Goal: Task Accomplishment & Management: Use online tool/utility

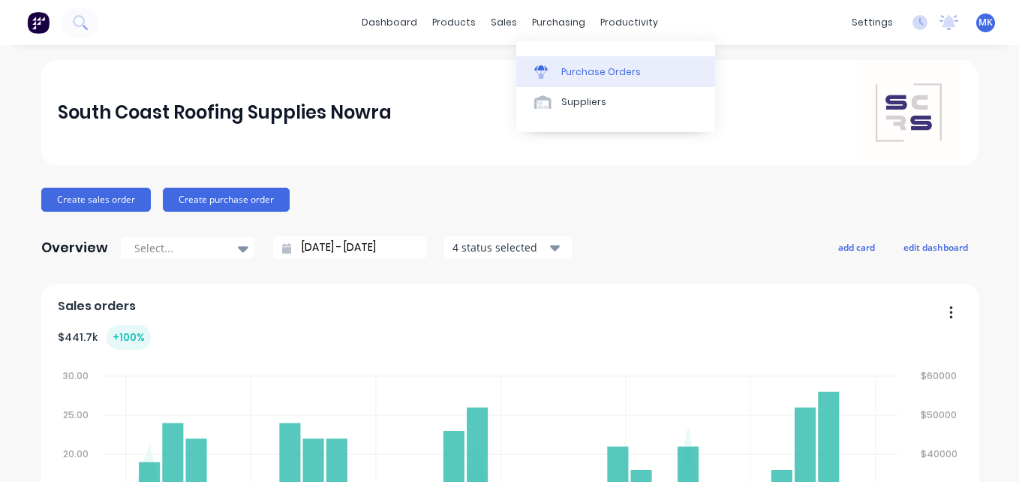
click at [549, 65] on div at bounding box center [545, 72] width 23 height 14
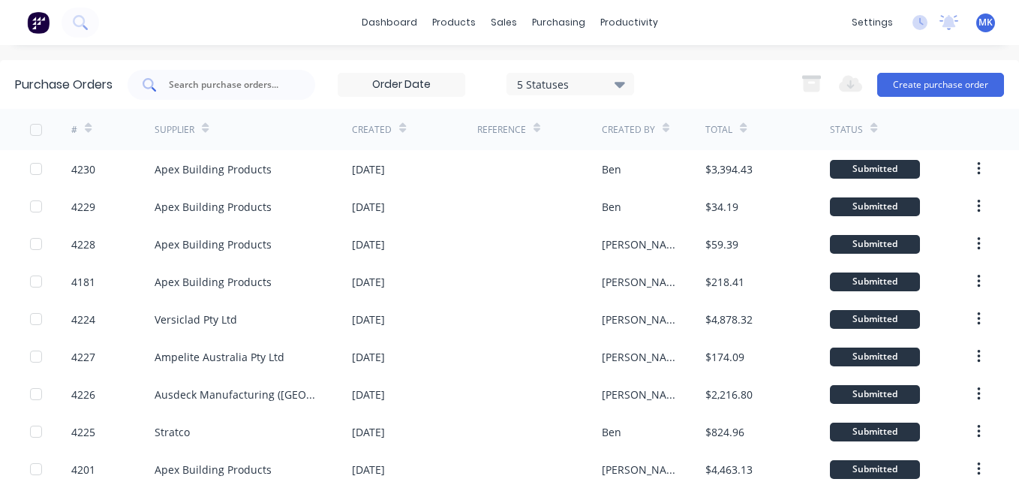
click at [266, 86] on input "text" at bounding box center [229, 84] width 125 height 15
type input "4192"
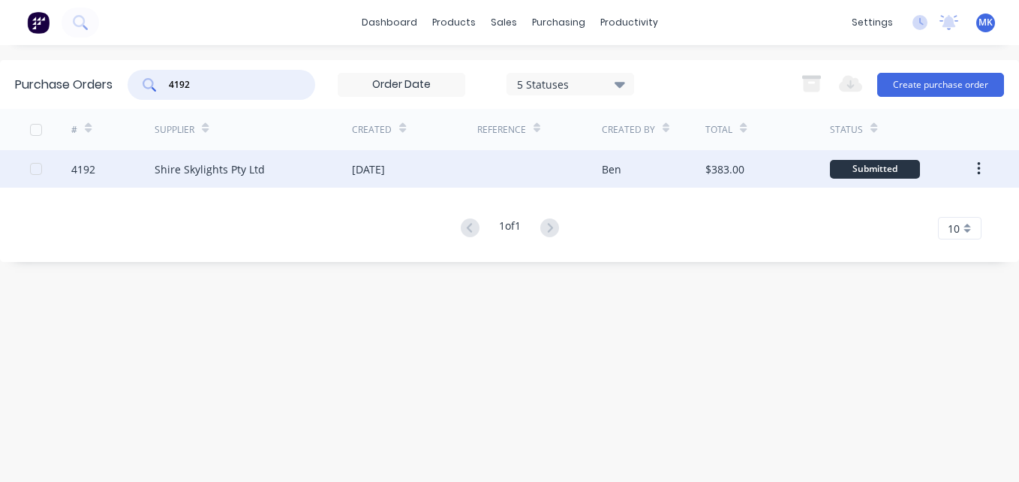
click at [368, 173] on div "[DATE]" at bounding box center [368, 169] width 33 height 16
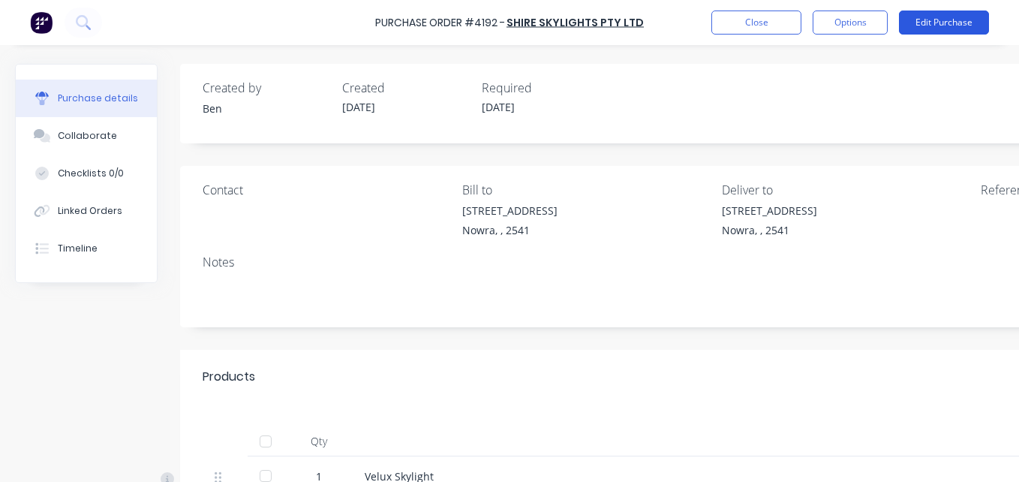
click at [950, 25] on button "Edit Purchase" at bounding box center [944, 23] width 90 height 24
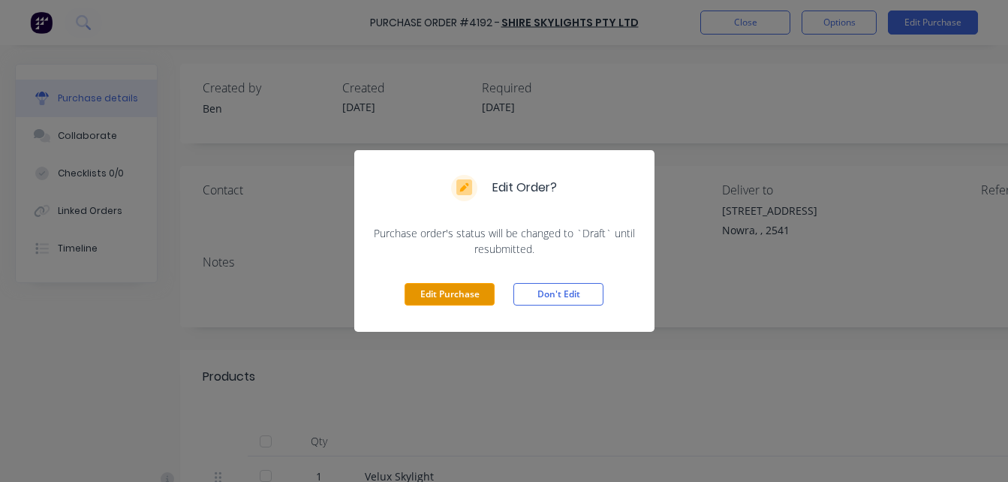
click at [450, 293] on button "Edit Purchase" at bounding box center [450, 294] width 90 height 23
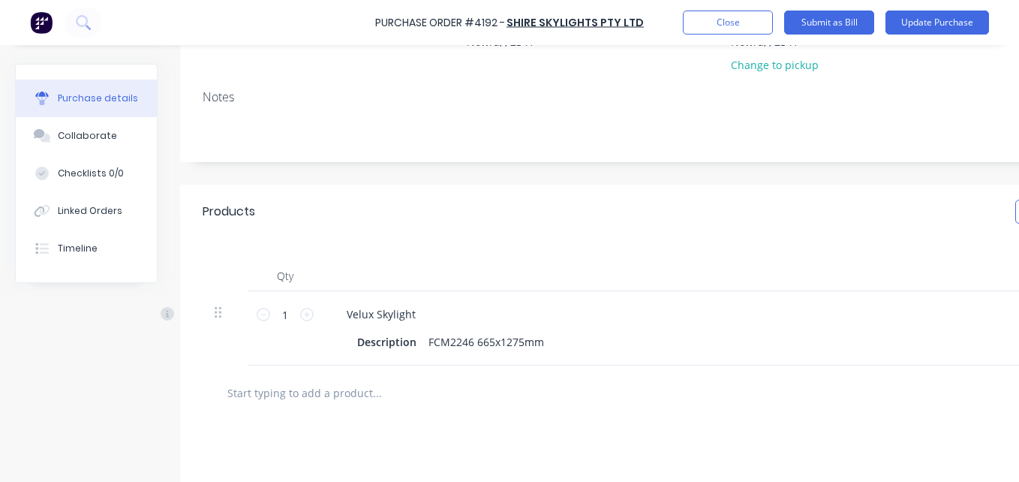
scroll to position [200, 0]
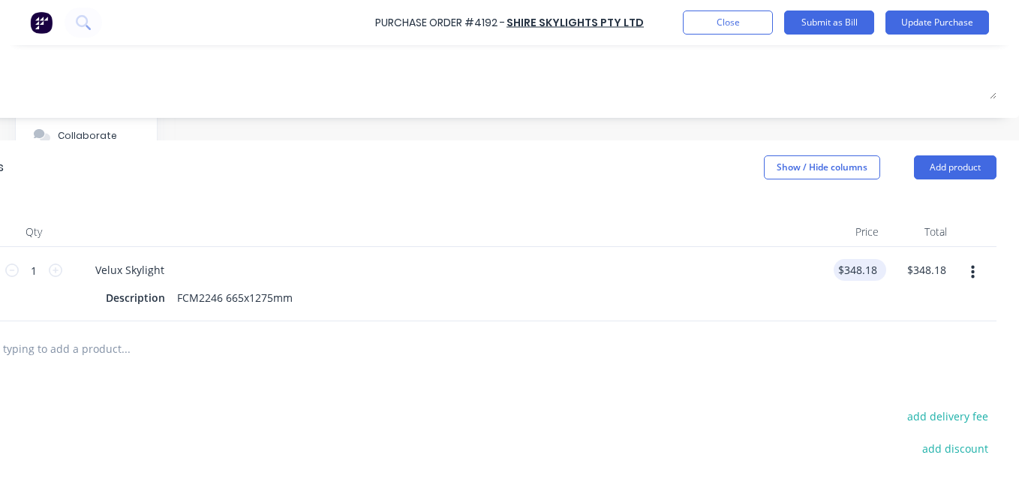
type input "348.18"
click at [857, 268] on input "348.18" at bounding box center [857, 270] width 47 height 22
click at [857, 268] on input "348.18" at bounding box center [860, 270] width 41 height 22
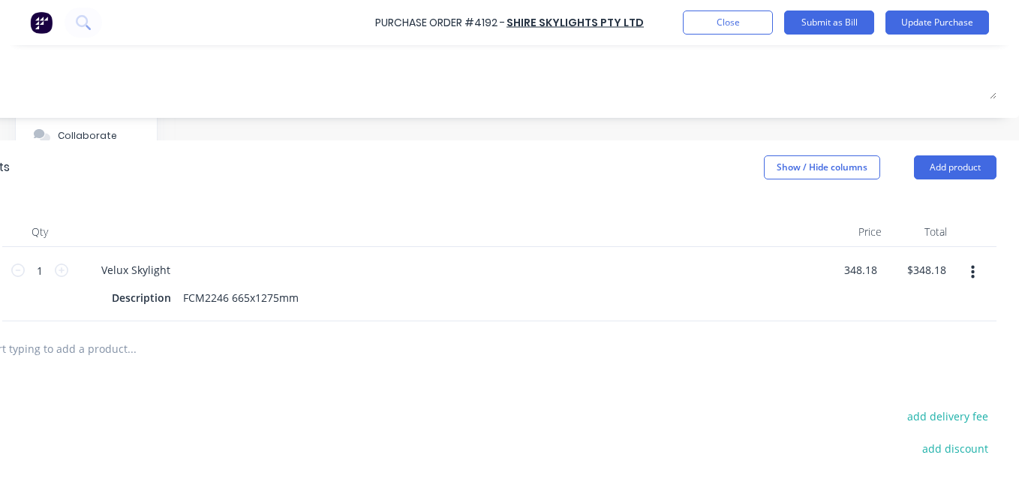
scroll to position [400, 257]
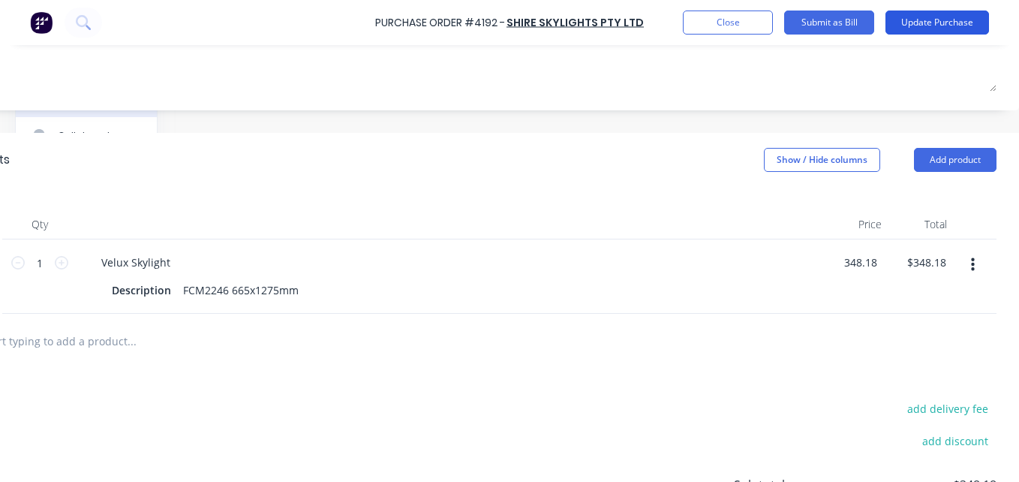
click at [914, 22] on button "Update Purchase" at bounding box center [938, 23] width 104 height 24
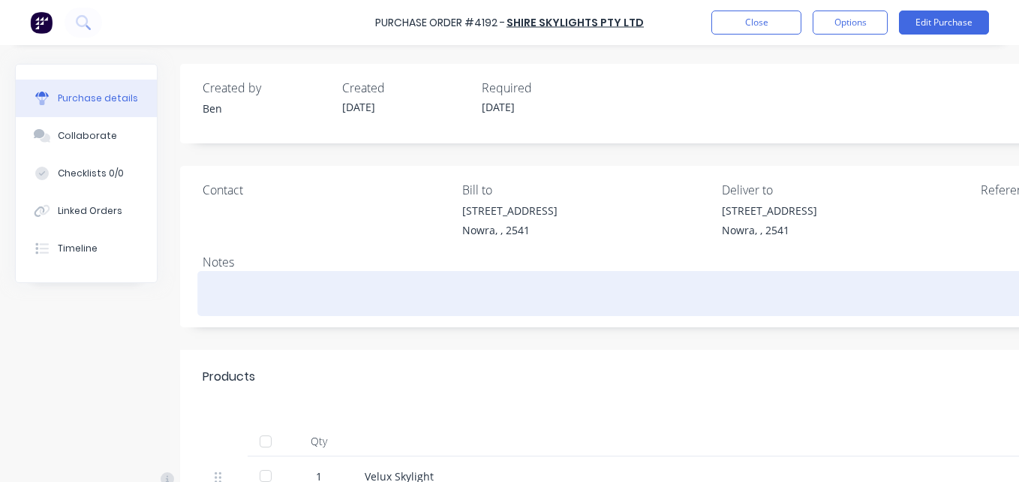
scroll to position [219, 0]
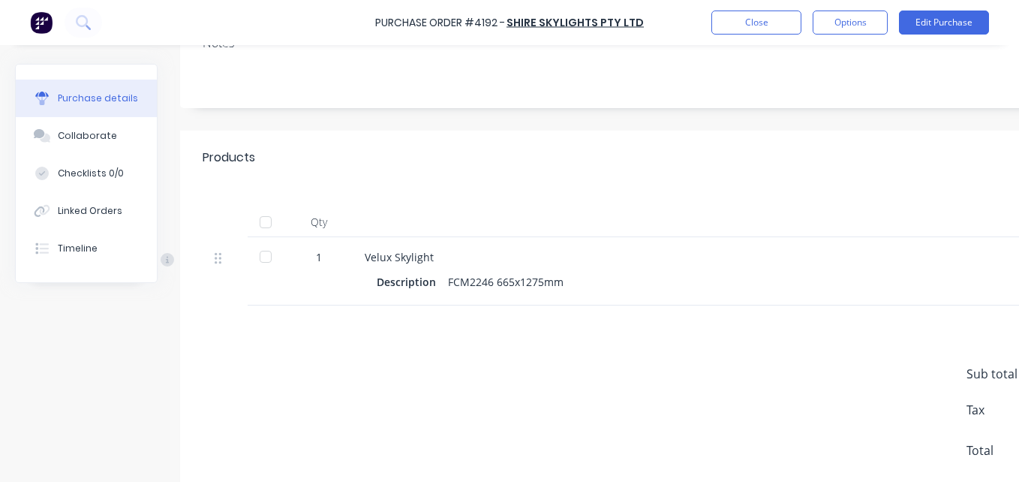
click at [272, 223] on div at bounding box center [266, 222] width 30 height 30
click at [867, 20] on button "Options" at bounding box center [850, 23] width 75 height 24
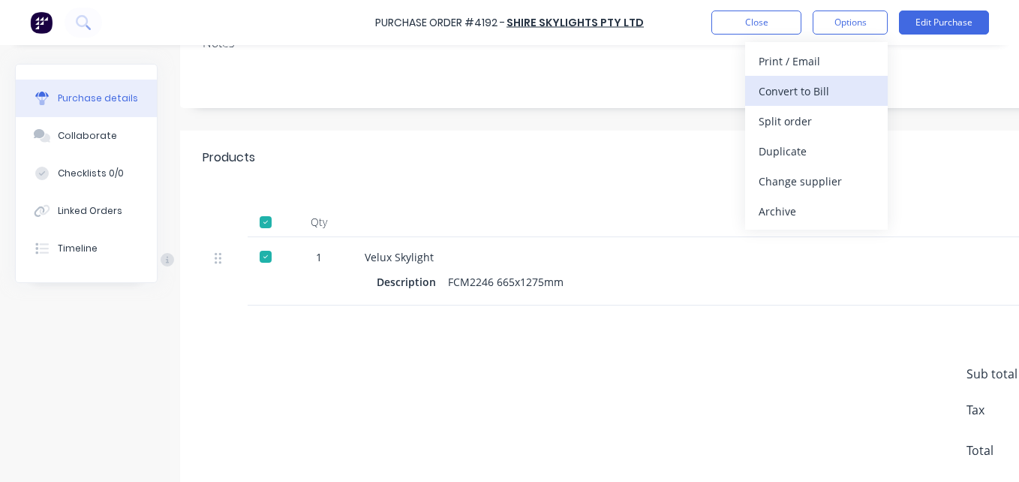
click at [826, 102] on button "Convert to Bill" at bounding box center [816, 91] width 143 height 30
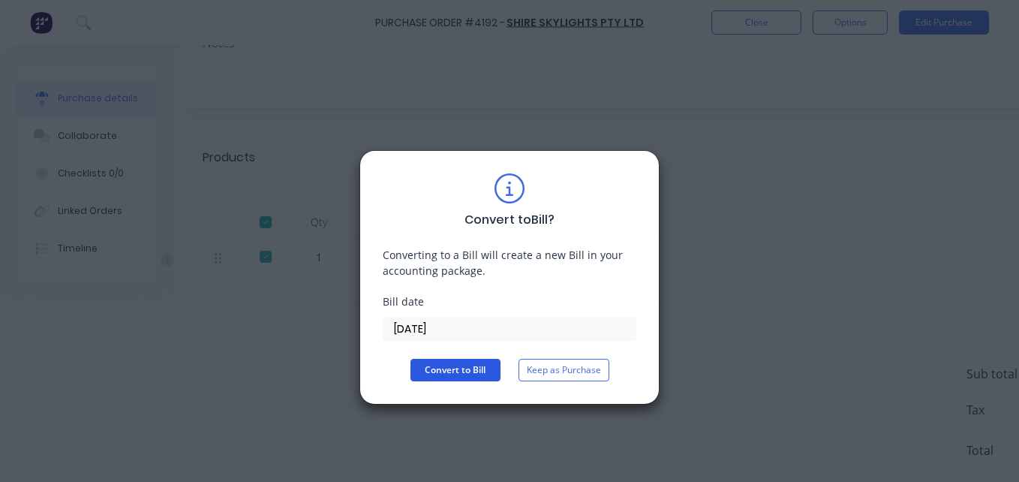
click at [433, 368] on button "Convert to Bill" at bounding box center [456, 370] width 90 height 23
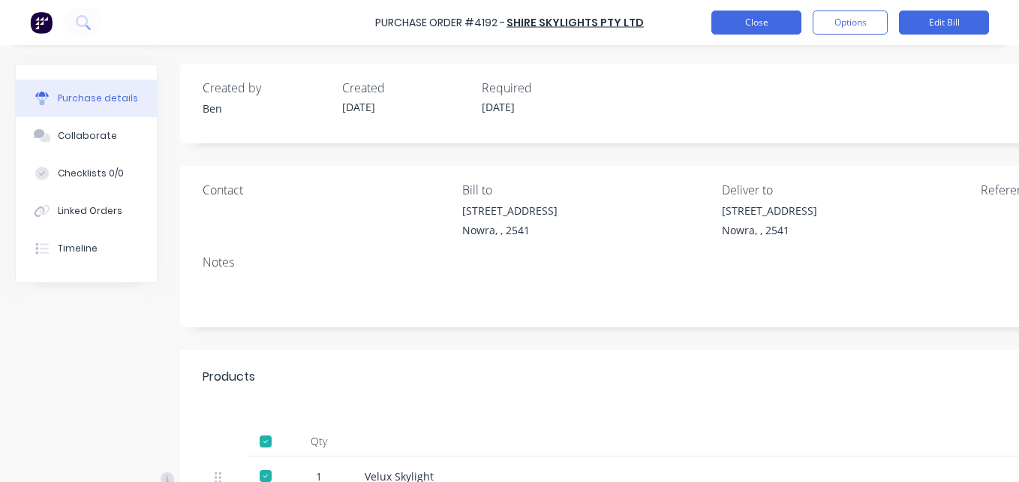
click at [731, 20] on button "Close" at bounding box center [757, 23] width 90 height 24
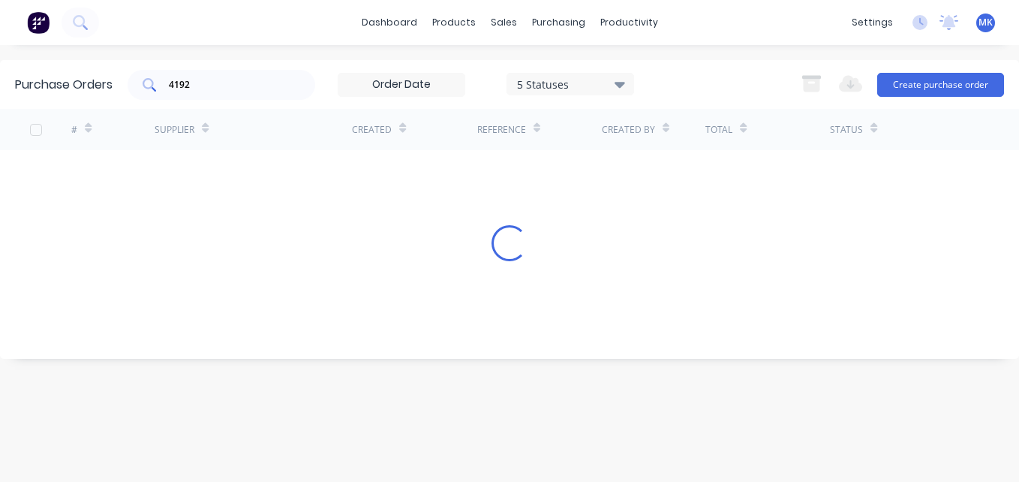
click at [230, 86] on input "4192" at bounding box center [229, 84] width 125 height 15
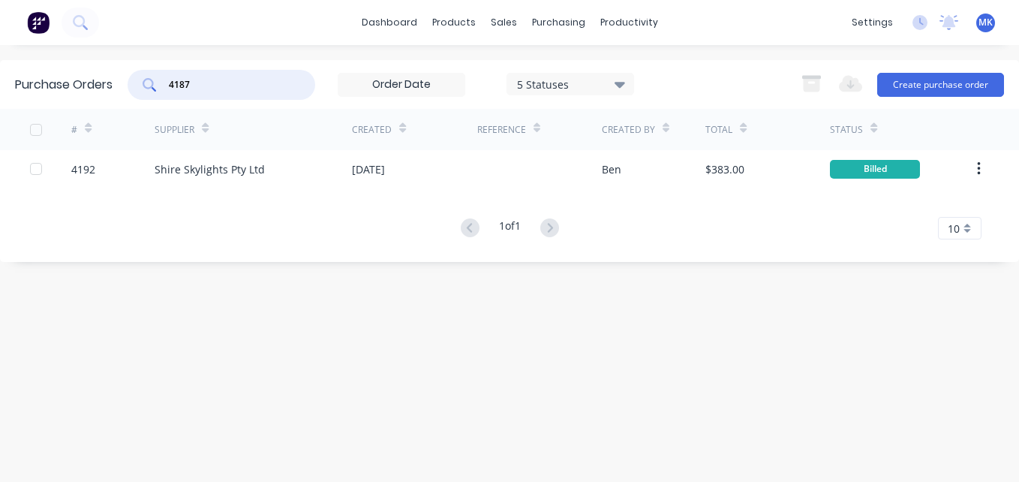
type input "4187"
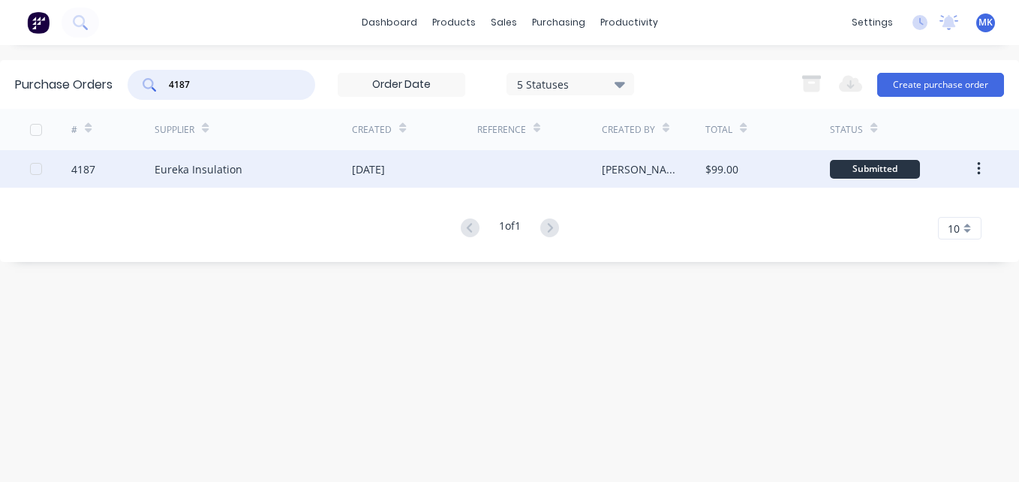
click at [365, 176] on div "[DATE]" at bounding box center [368, 169] width 33 height 16
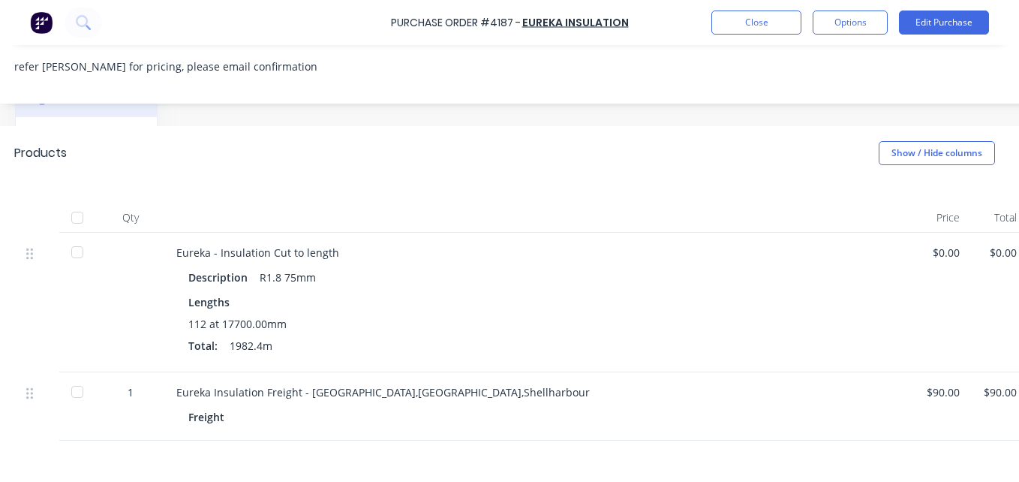
scroll to position [239, 191]
click at [748, 23] on button "Close" at bounding box center [757, 23] width 90 height 24
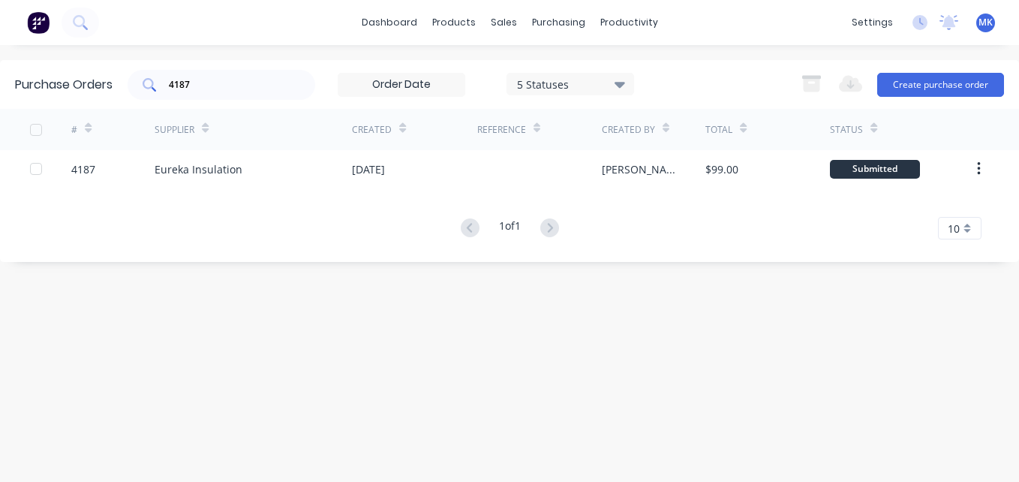
click at [240, 95] on div "4187" at bounding box center [222, 85] width 188 height 30
type input "4194"
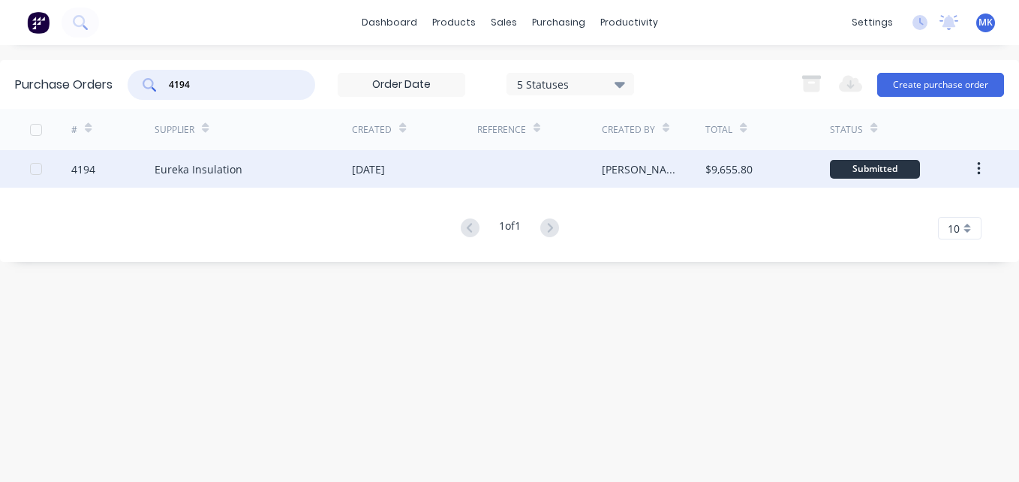
click at [365, 162] on div "[DATE]" at bounding box center [368, 169] width 33 height 16
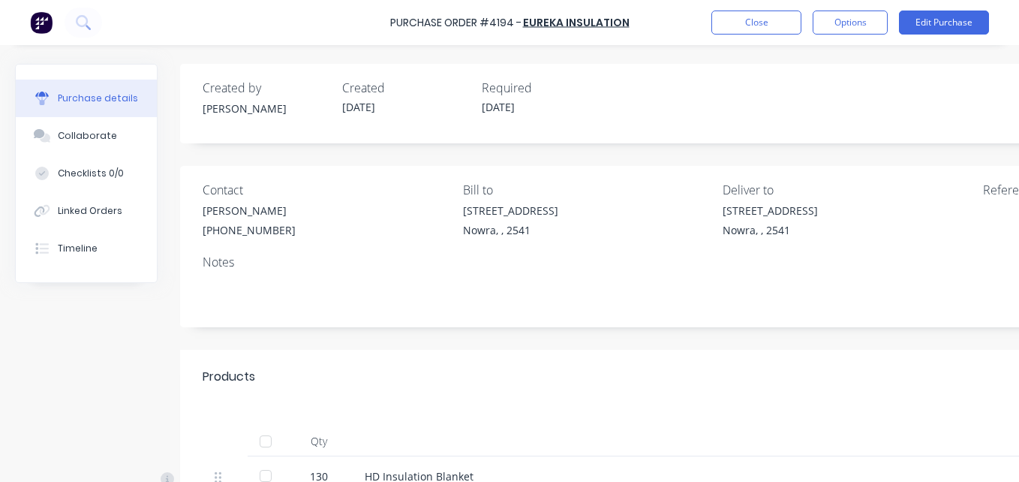
click at [263, 438] on div at bounding box center [266, 441] width 30 height 30
click at [861, 29] on button "Options" at bounding box center [850, 23] width 75 height 24
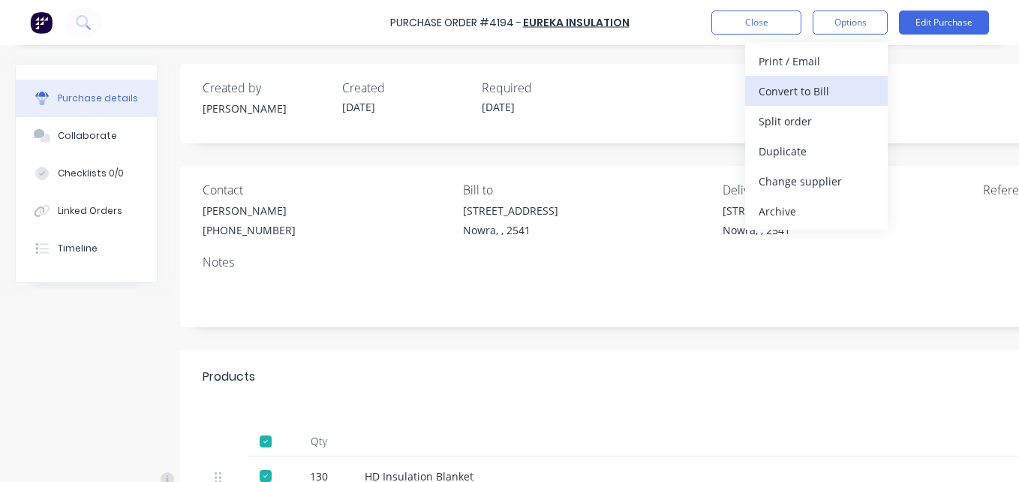
click at [829, 95] on div "Convert to Bill" at bounding box center [817, 91] width 116 height 22
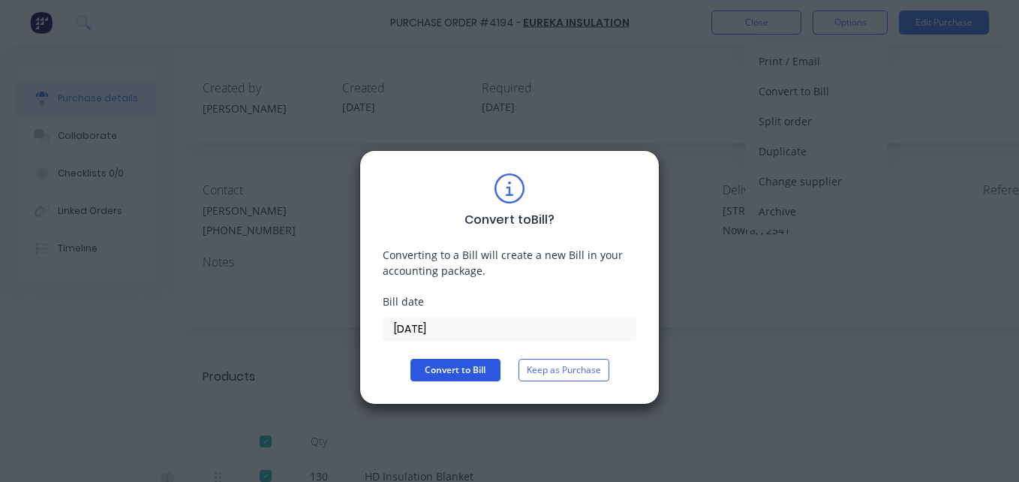
click at [475, 370] on button "Convert to Bill" at bounding box center [456, 370] width 90 height 23
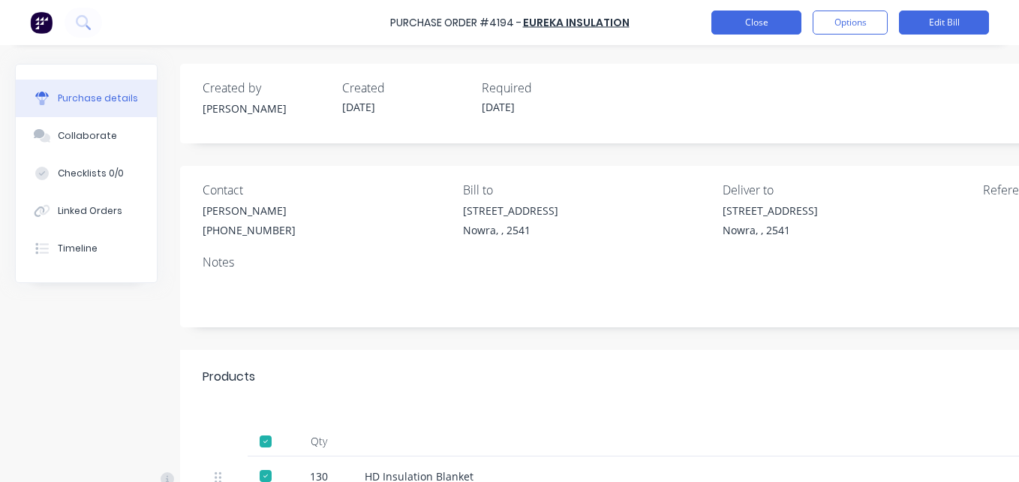
click at [782, 18] on button "Close" at bounding box center [757, 23] width 90 height 24
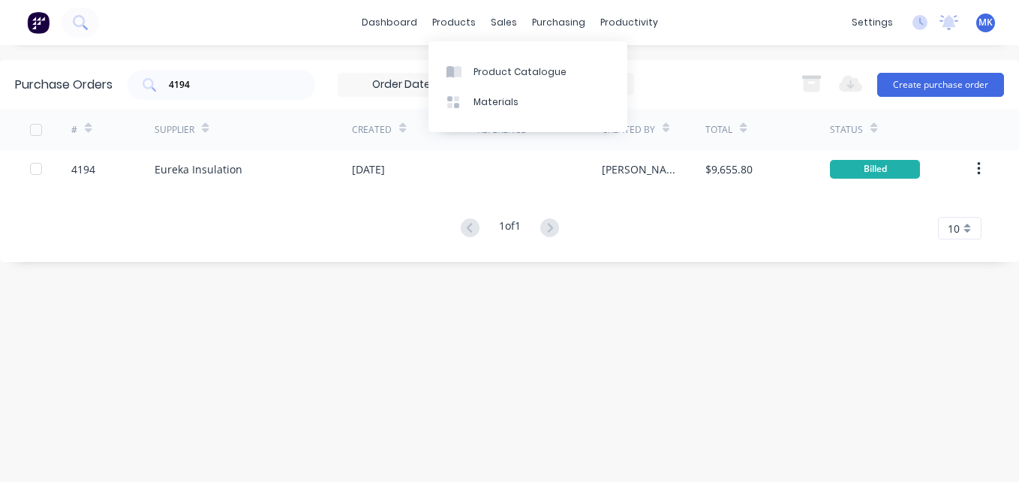
click at [596, 53] on div "Product Catalogue Materials" at bounding box center [528, 86] width 199 height 91
drag, startPoint x: 592, startPoint y: 52, endPoint x: 254, endPoint y: 74, distance: 339.3
click at [378, 59] on body "dashboard products sales purchasing productivity dashboard products Product Cat…" at bounding box center [509, 241] width 1019 height 482
click at [254, 74] on div "4194" at bounding box center [222, 85] width 188 height 30
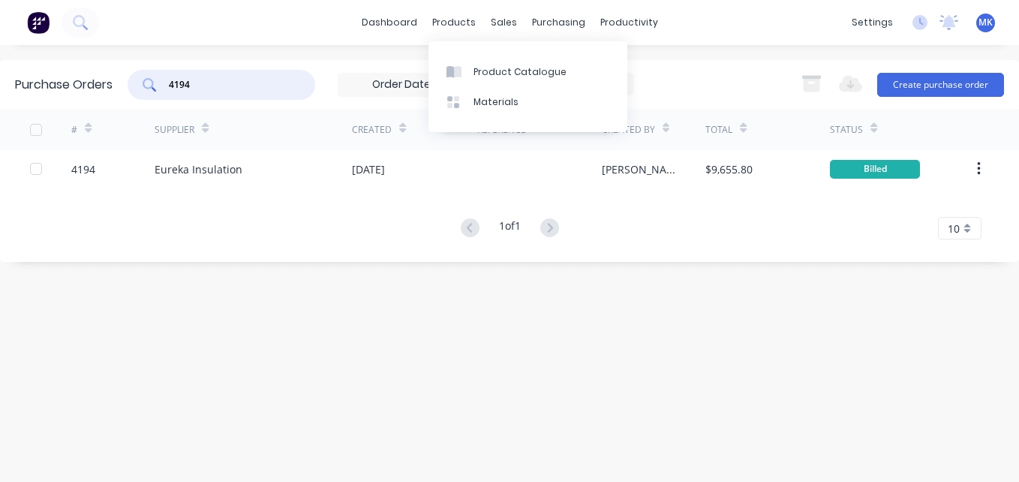
click at [225, 82] on input "4194" at bounding box center [229, 84] width 125 height 15
type input "4213"
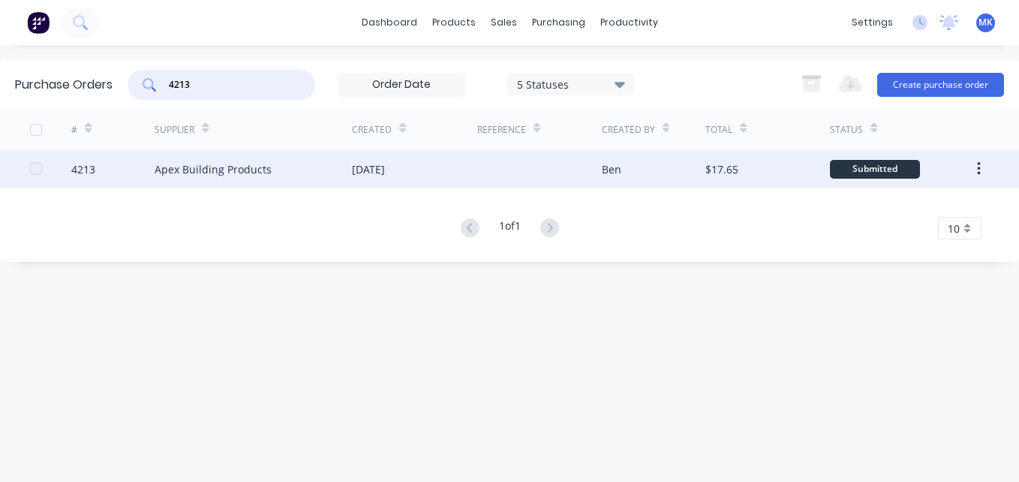
click at [307, 154] on div "Apex Building Products" at bounding box center [253, 169] width 197 height 38
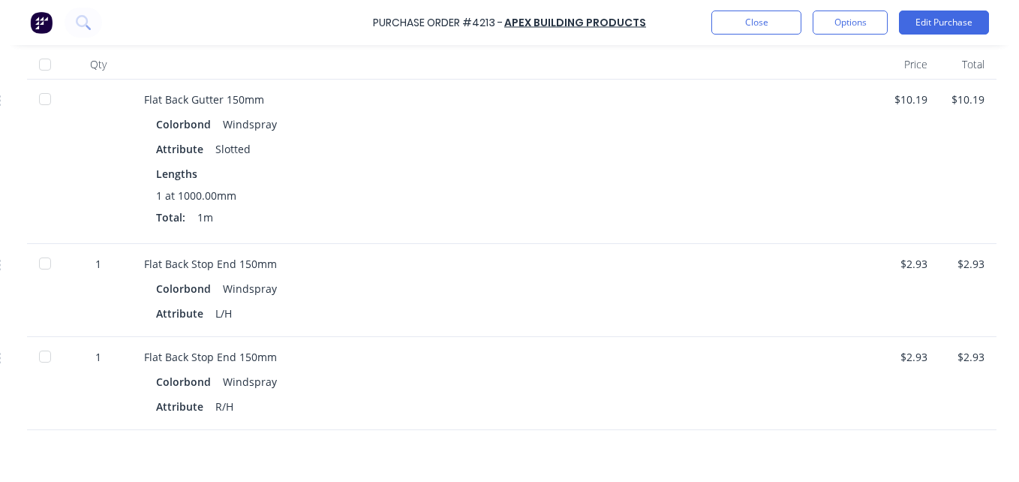
scroll to position [378, 232]
click at [921, 25] on button "Edit Purchase" at bounding box center [944, 23] width 90 height 24
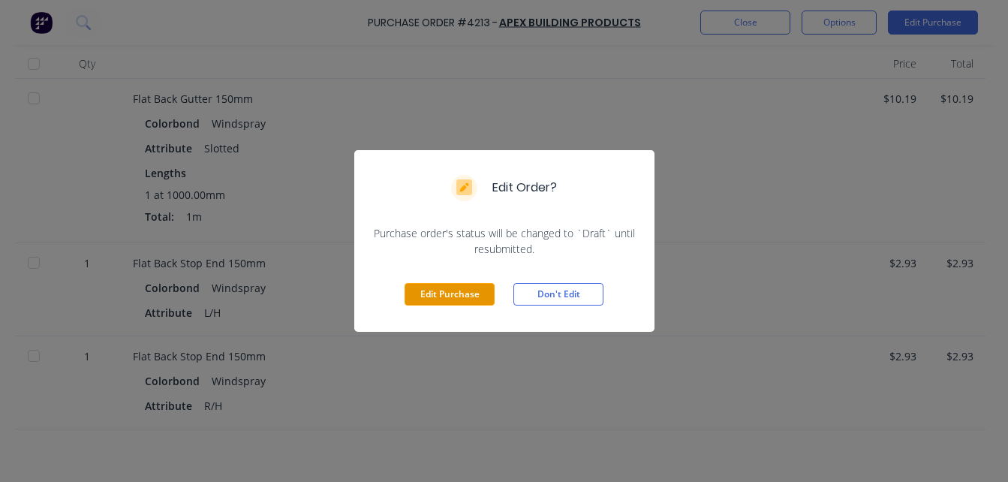
click at [464, 284] on button "Edit Purchase" at bounding box center [450, 294] width 90 height 23
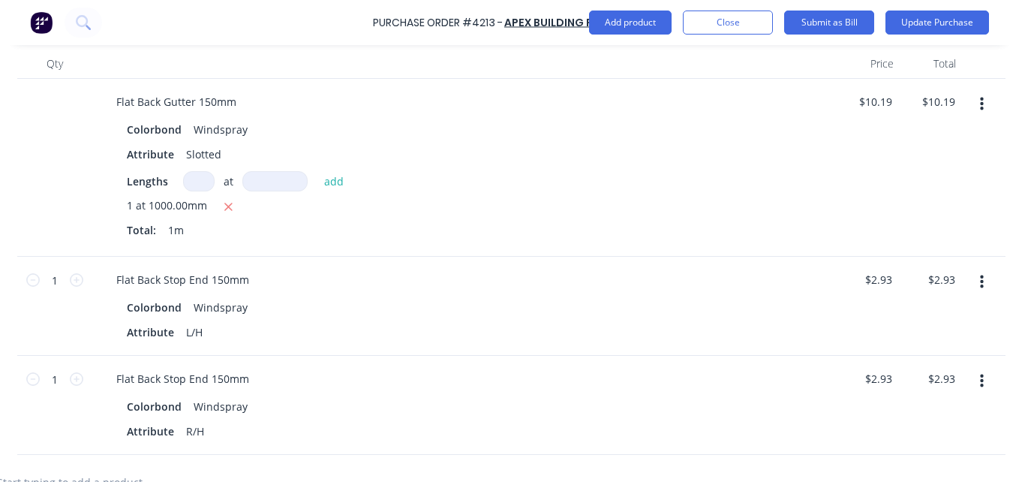
scroll to position [401, 251]
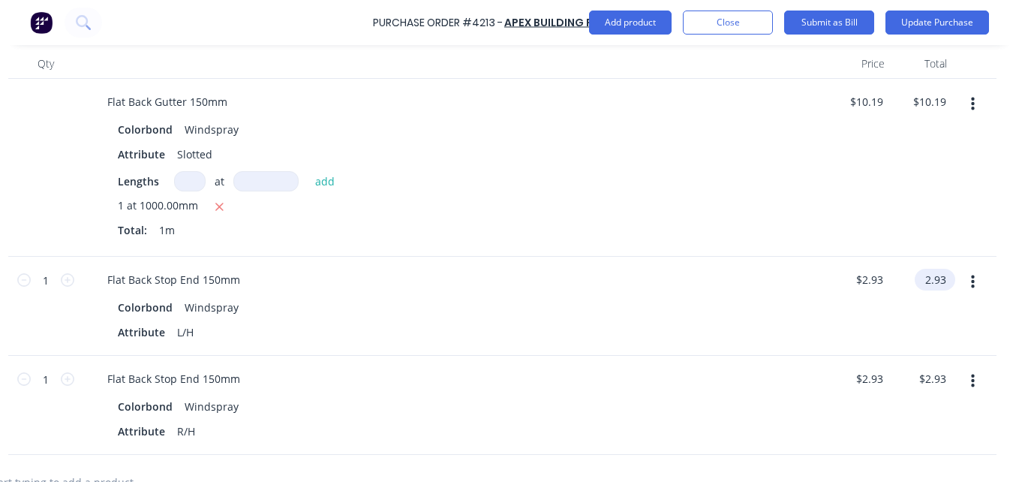
click at [929, 272] on input "2.93" at bounding box center [932, 280] width 35 height 22
click at [932, 277] on input "2.93" at bounding box center [935, 280] width 29 height 22
type input "5.69"
type input "$5.69"
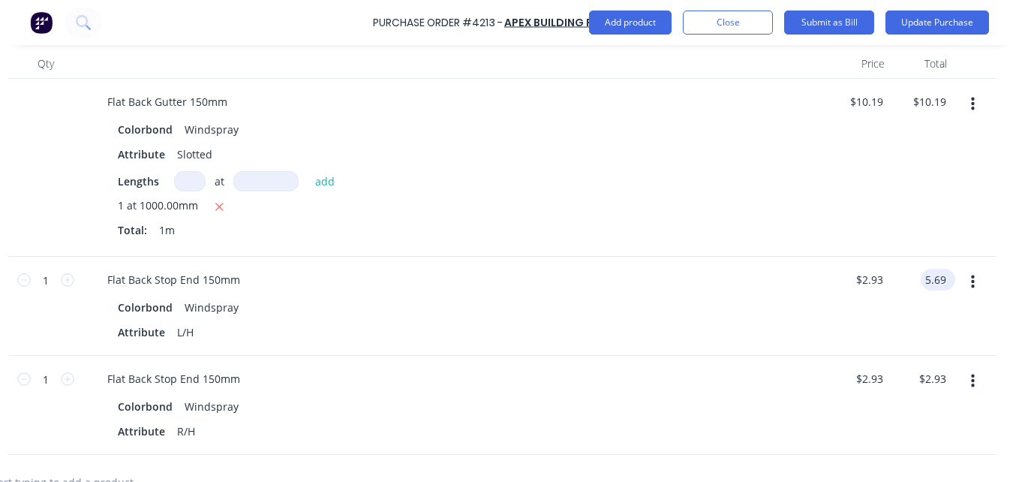
type input "$5.69"
click at [923, 382] on input "2.93" at bounding box center [932, 379] width 35 height 22
type input "5.69"
type input "$5.69"
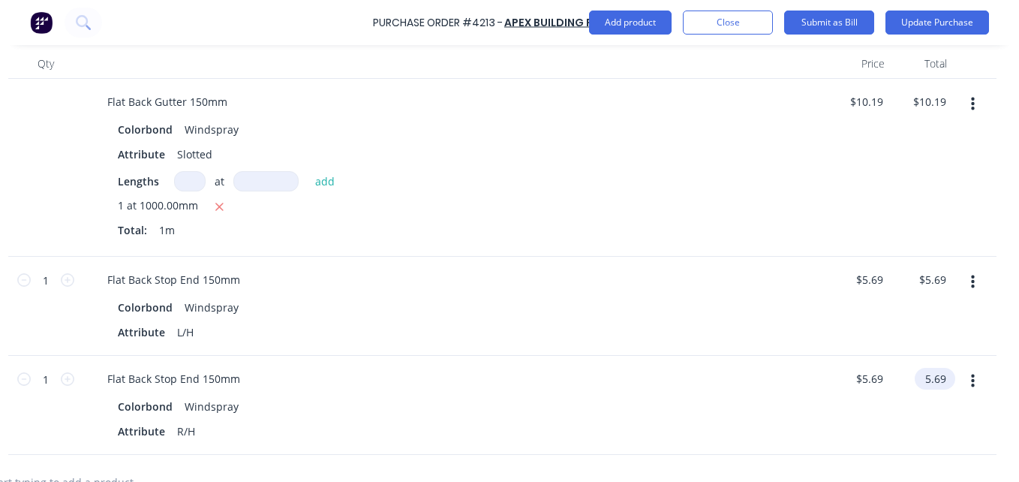
type input "$5.69"
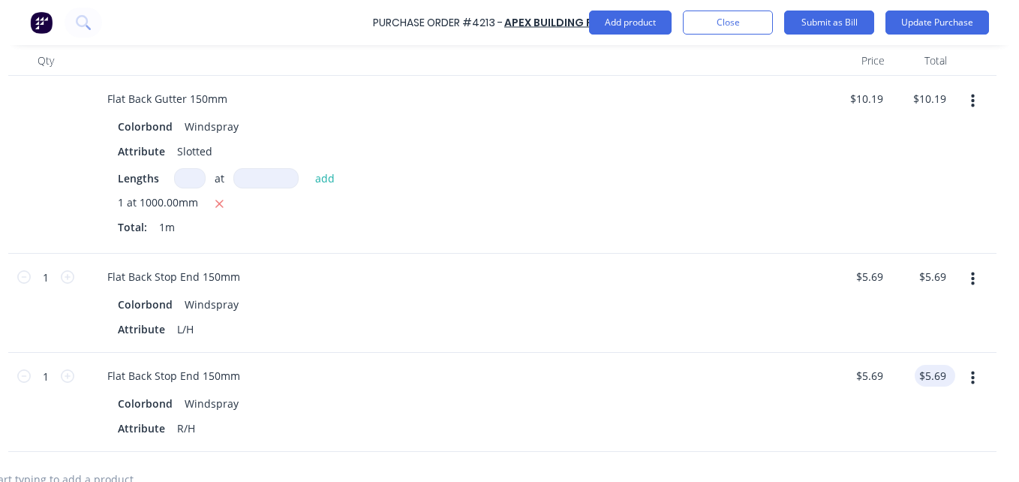
scroll to position [398, 251]
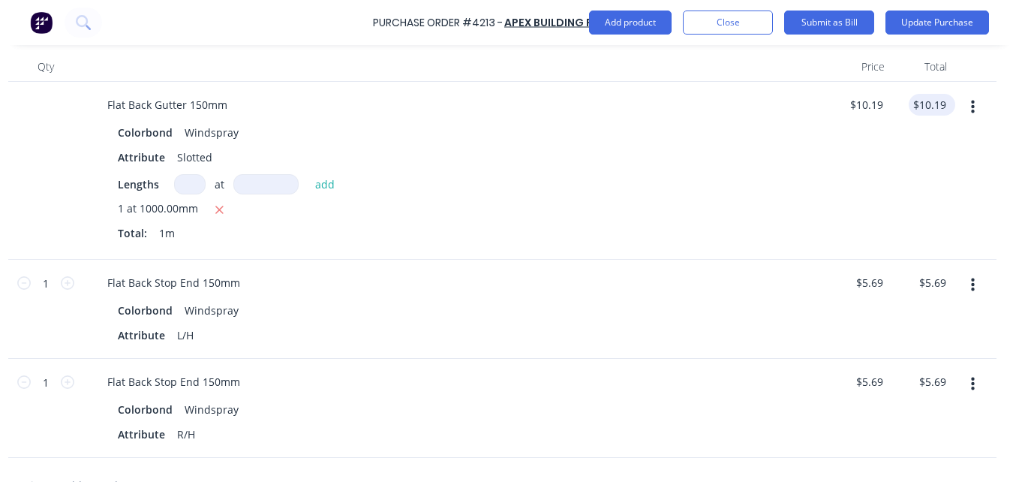
click at [921, 101] on input "$10.19" at bounding box center [929, 105] width 41 height 22
click at [921, 101] on input "10.19" at bounding box center [932, 105] width 35 height 22
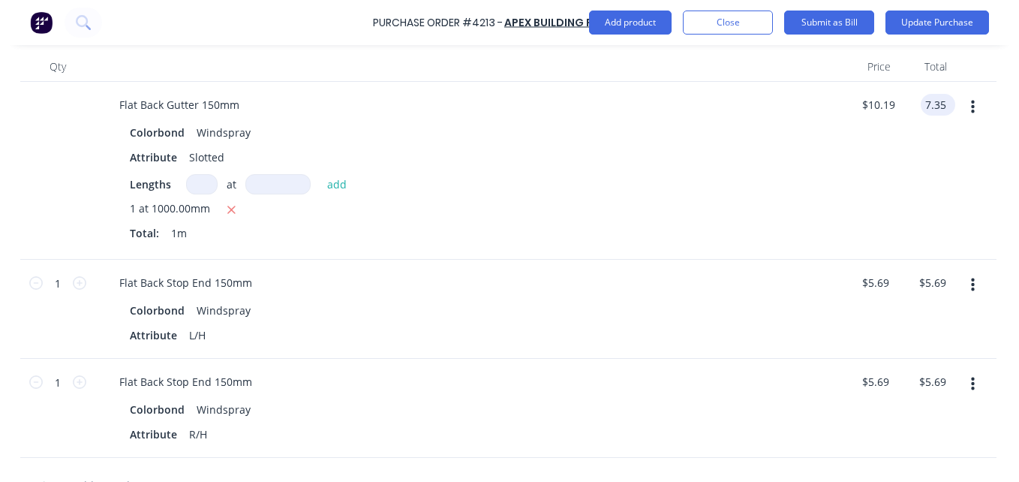
type input "7.35"
type input "$7.35"
click at [902, 26] on button "Update Purchase" at bounding box center [938, 23] width 104 height 24
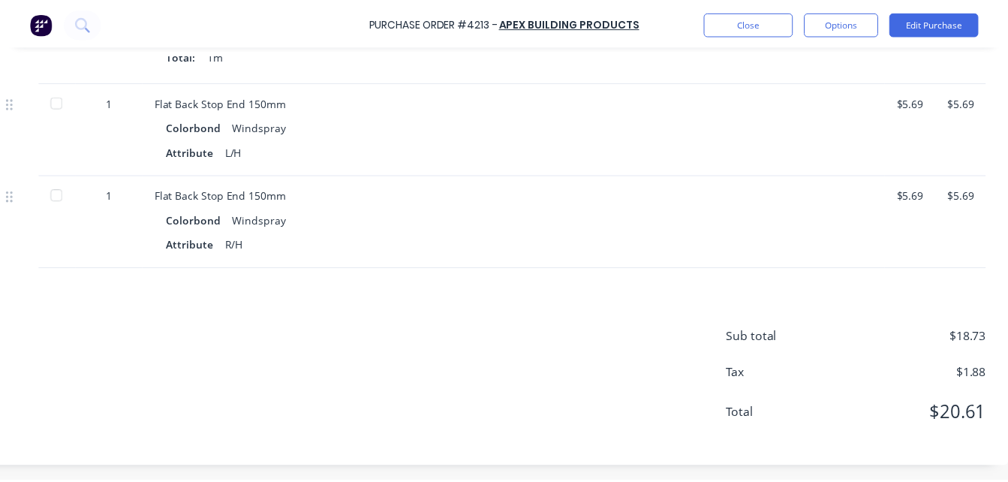
scroll to position [550, 220]
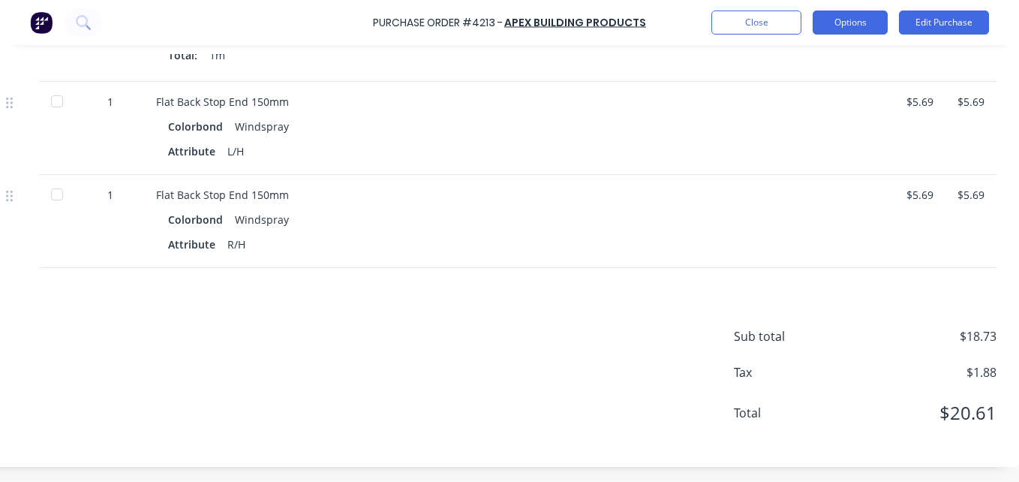
click at [858, 22] on button "Options" at bounding box center [850, 23] width 75 height 24
click at [657, 275] on div "Sub total $18.73 Tax $1.88 Total $20.61" at bounding box center [495, 367] width 1048 height 199
click at [939, 20] on button "Edit Purchase" at bounding box center [944, 23] width 90 height 24
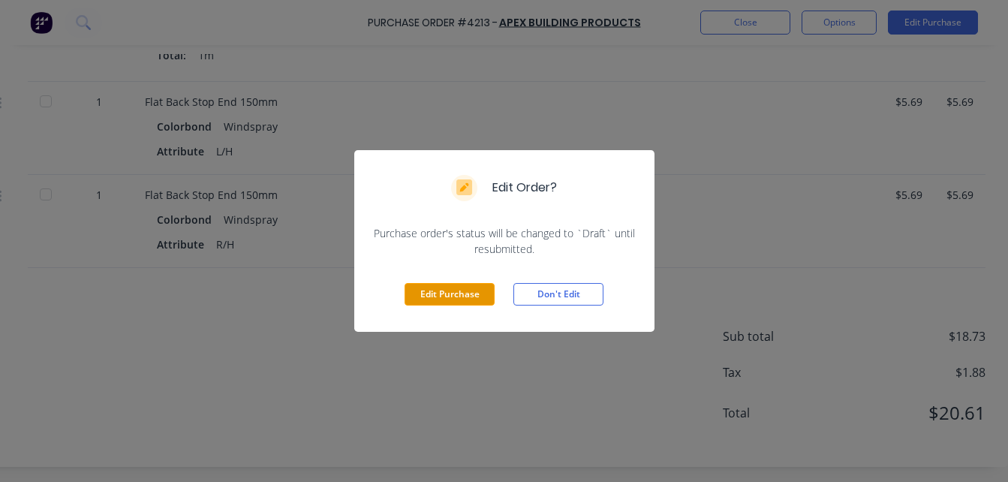
click at [457, 295] on button "Edit Purchase" at bounding box center [450, 294] width 90 height 23
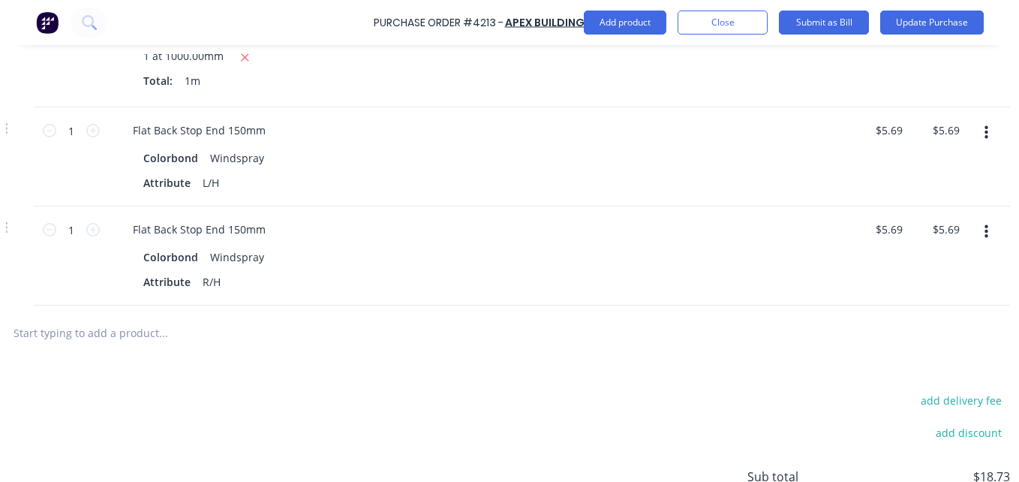
scroll to position [573, 220]
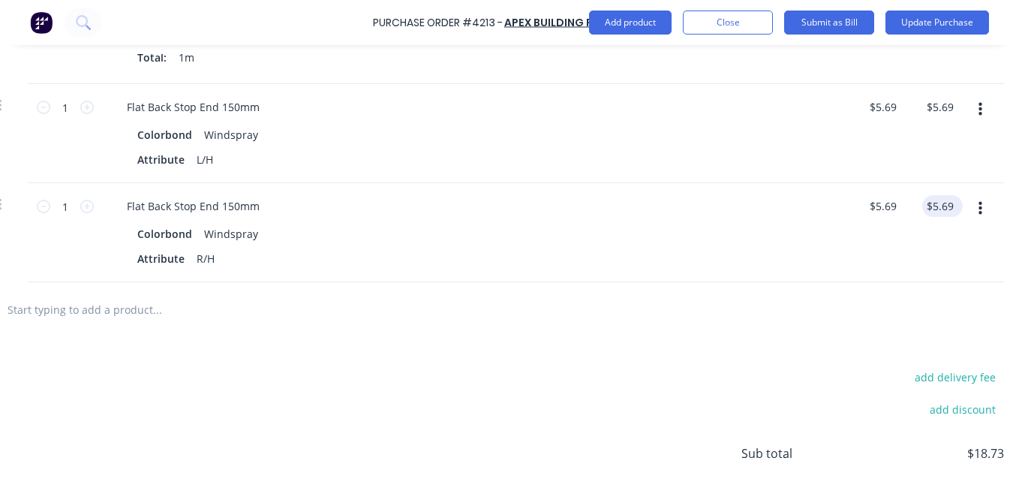
click at [943, 206] on input "$5.69" at bounding box center [940, 206] width 35 height 22
type input "5.68"
type input "$5.68"
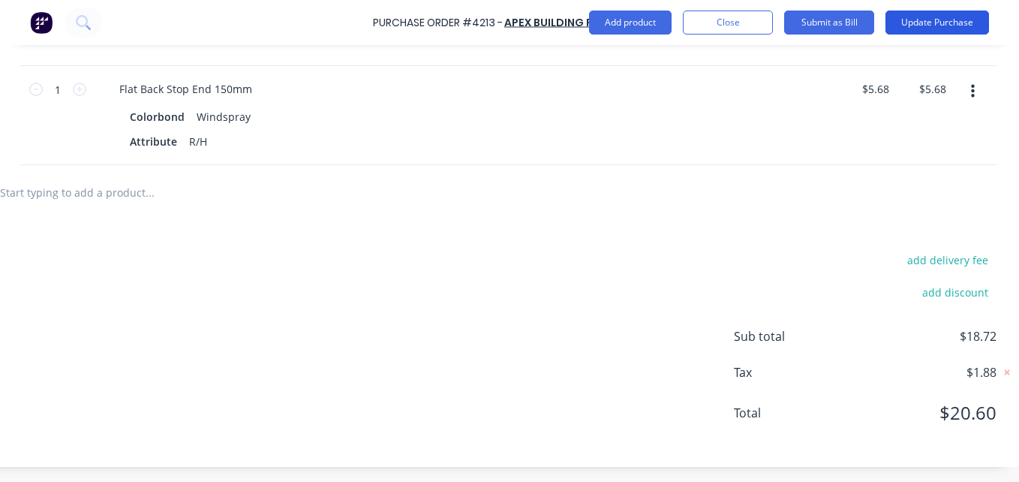
click at [913, 24] on button "Update Purchase" at bounding box center [938, 23] width 104 height 24
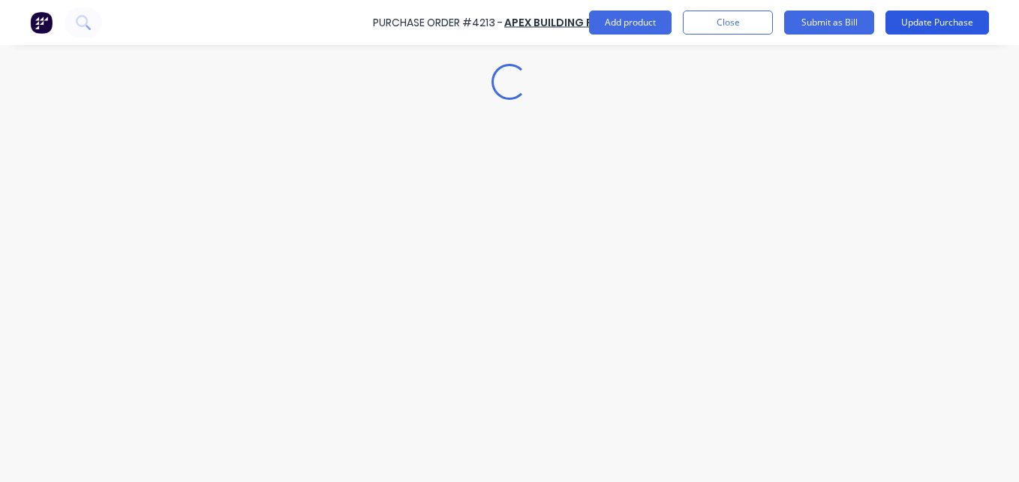
scroll to position [0, 0]
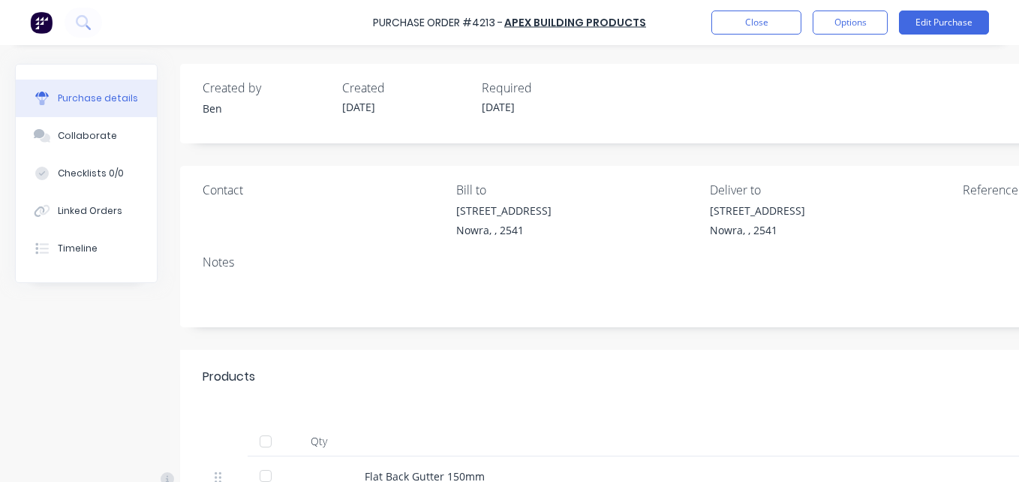
click at [270, 436] on div at bounding box center [266, 441] width 30 height 30
click at [878, 15] on button "Options" at bounding box center [850, 23] width 75 height 24
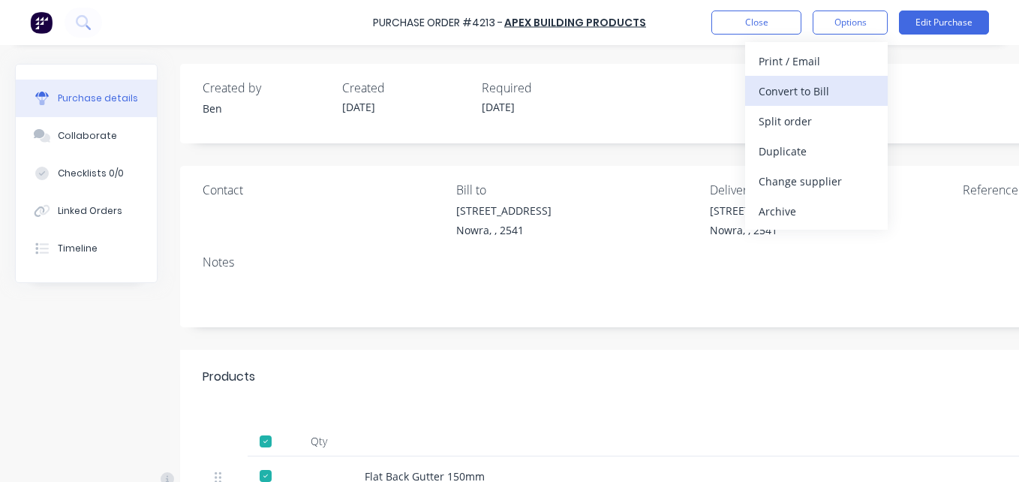
click at [857, 85] on div "Convert to Bill" at bounding box center [817, 91] width 116 height 22
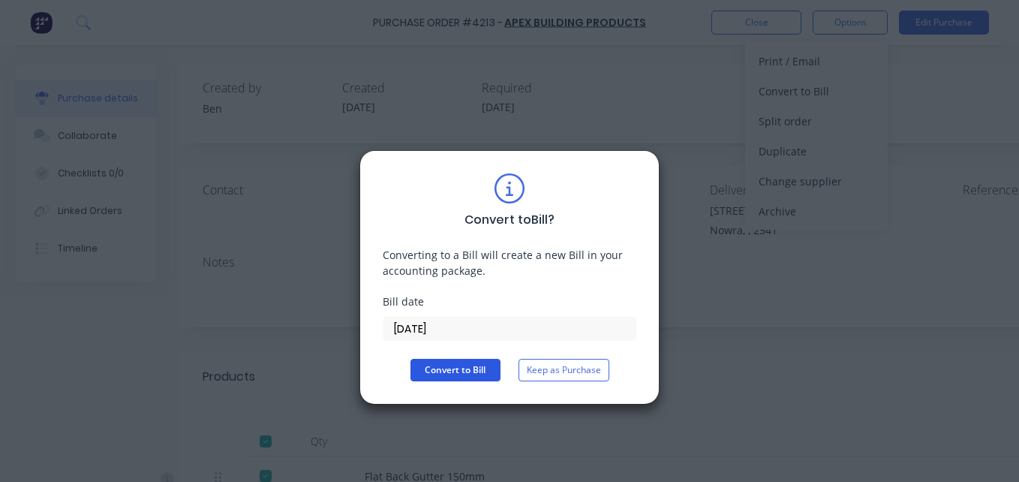
click at [447, 360] on button "Convert to Bill" at bounding box center [456, 370] width 90 height 23
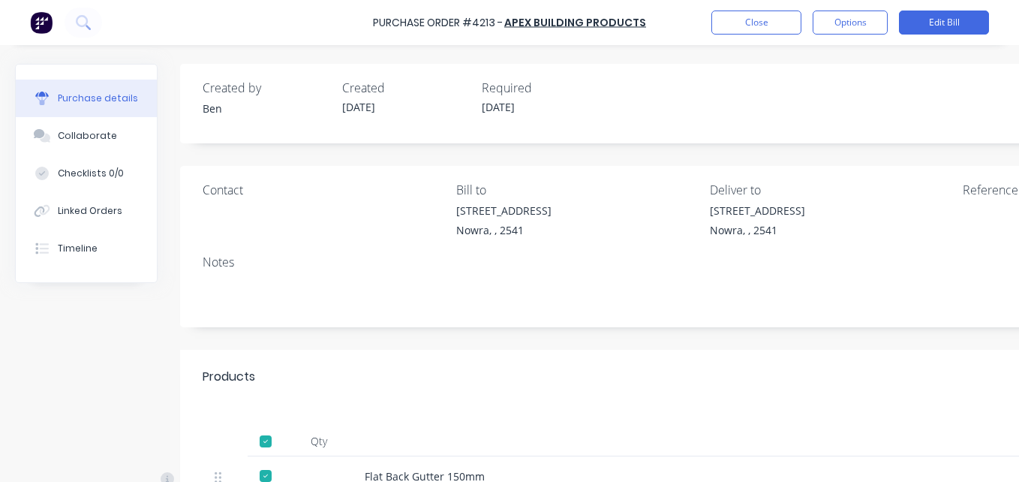
click at [237, 66] on div "Created by [PERSON_NAME] Created [DATE] Required [DATE] Status Billed" at bounding box center [704, 104] width 1048 height 80
click at [751, 28] on button "Close" at bounding box center [757, 23] width 90 height 24
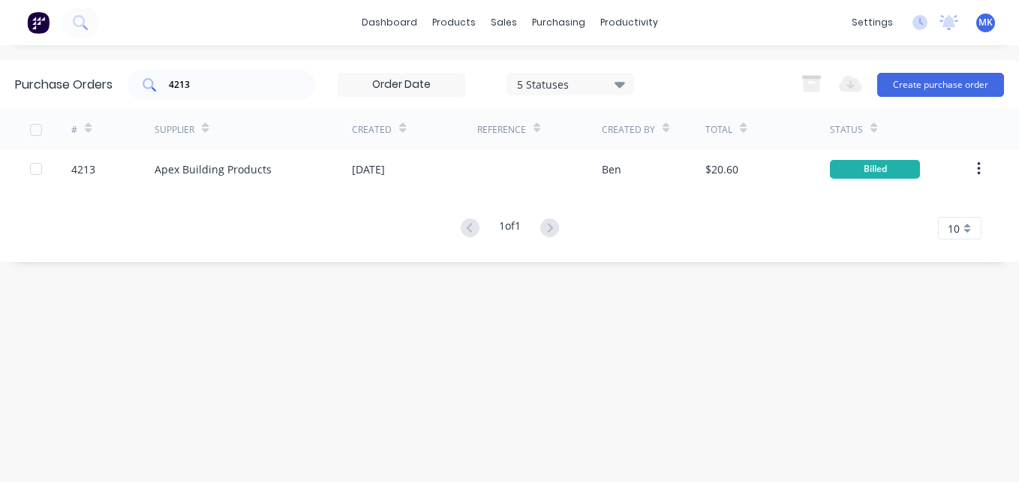
click at [203, 86] on input "4213" at bounding box center [229, 84] width 125 height 15
type input "4205"
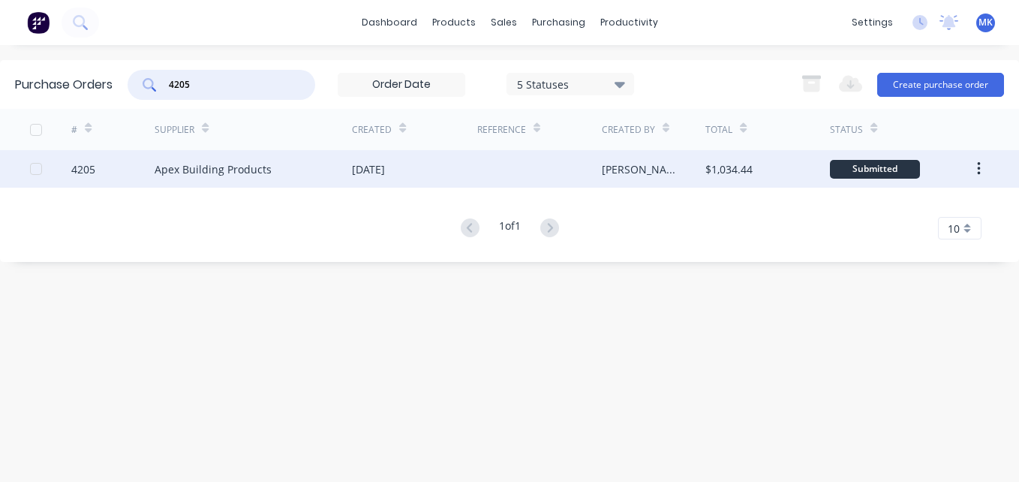
click at [552, 163] on div at bounding box center [539, 169] width 125 height 38
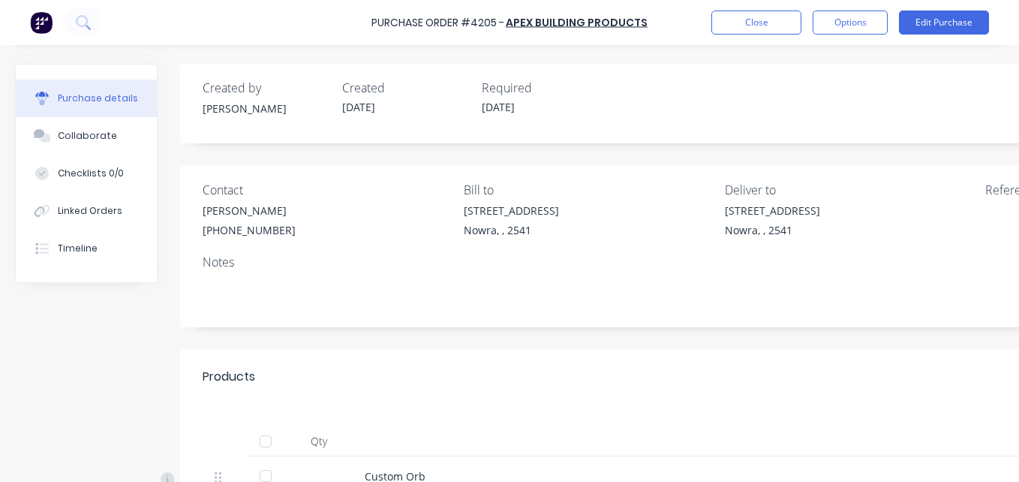
click at [269, 436] on div at bounding box center [266, 441] width 30 height 30
click at [843, 24] on button "Options" at bounding box center [850, 23] width 75 height 24
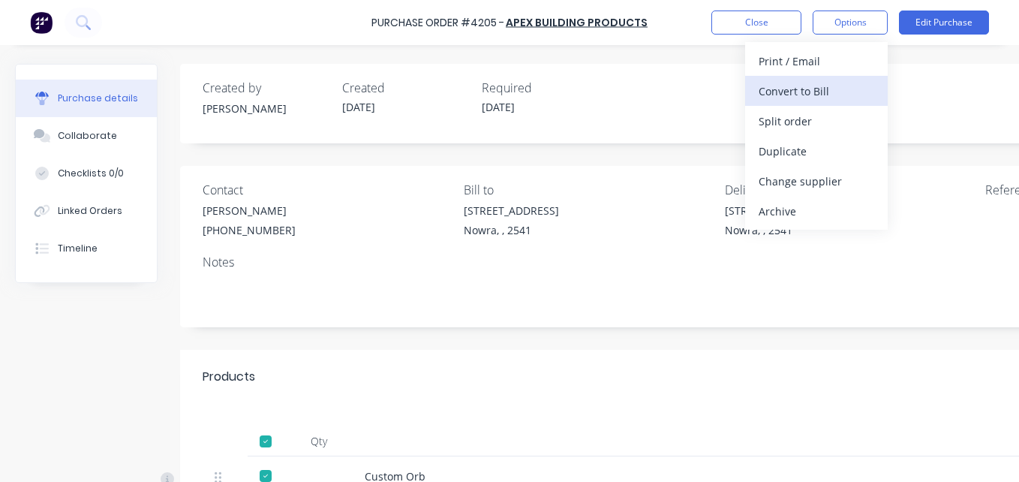
click at [831, 92] on div "Convert to Bill" at bounding box center [817, 91] width 116 height 22
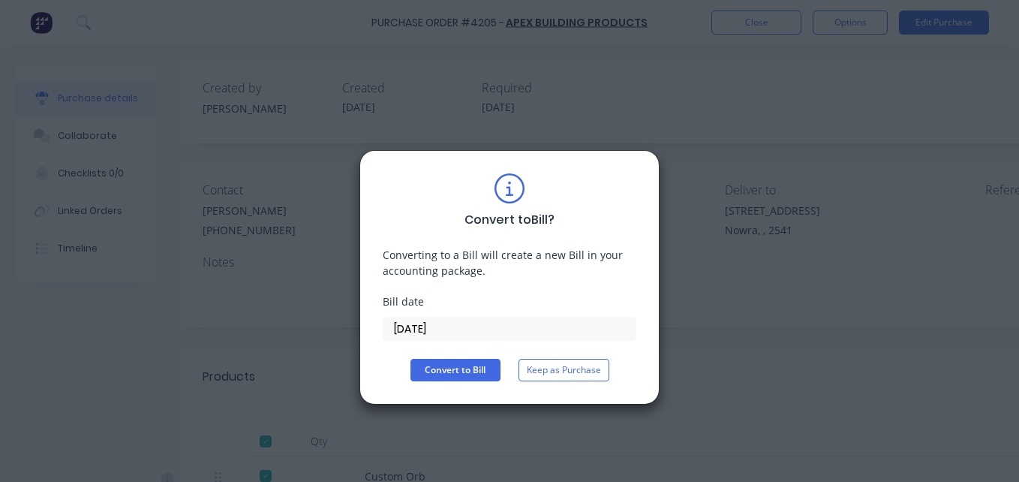
click at [477, 357] on div "Convert to Bill ? Converting to a Bill will create a new Bill in your accountin…" at bounding box center [510, 277] width 254 height 208
click at [464, 364] on button "Convert to Bill" at bounding box center [456, 370] width 90 height 23
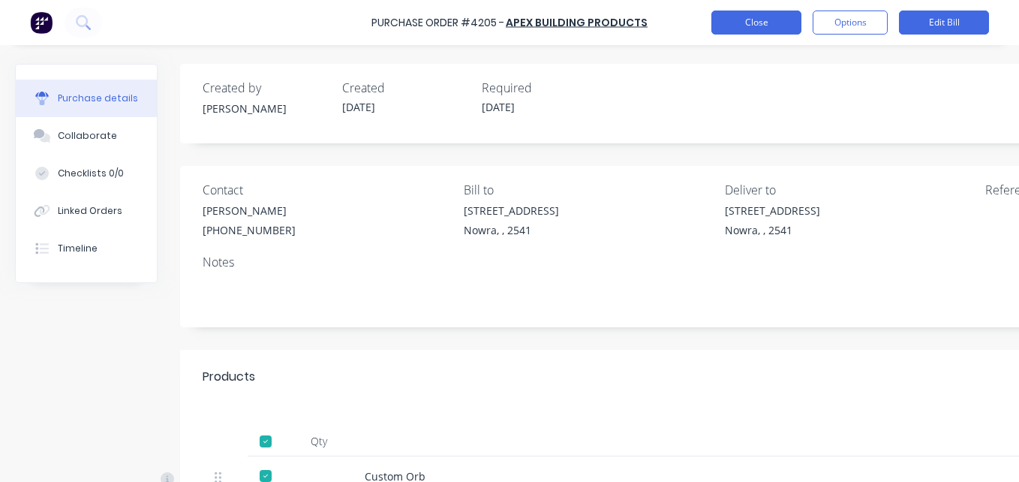
click at [763, 18] on button "Close" at bounding box center [757, 23] width 90 height 24
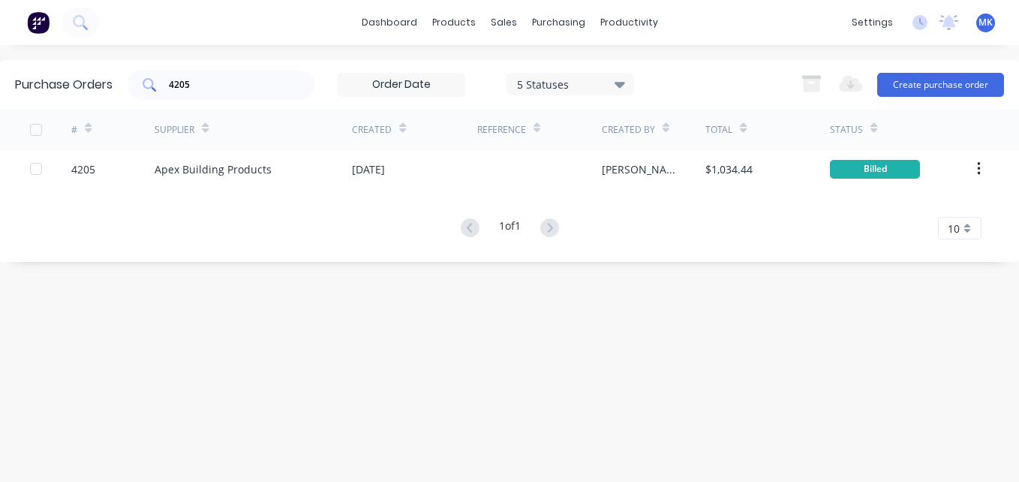
click at [253, 74] on div "4205" at bounding box center [222, 85] width 188 height 30
click at [218, 80] on input "4205" at bounding box center [229, 84] width 125 height 15
type input "4202"
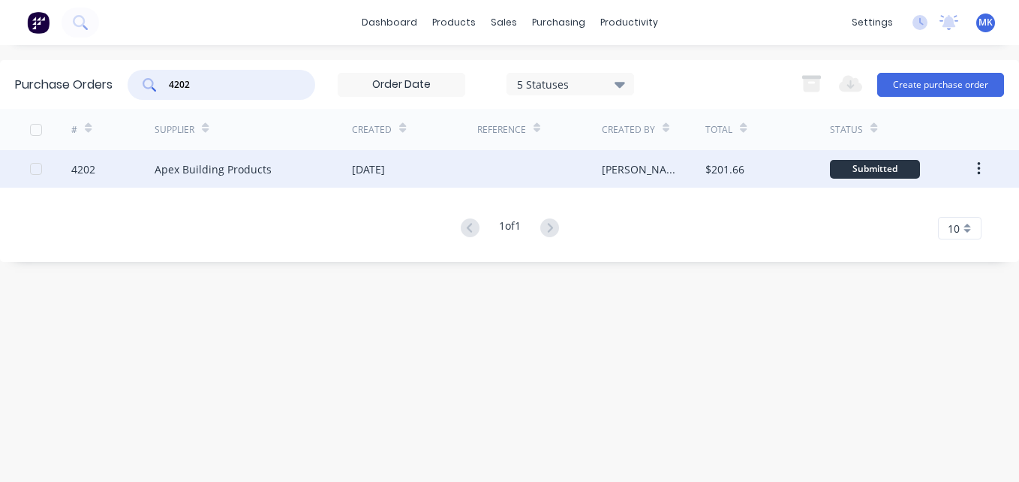
click at [728, 178] on div "$201.66" at bounding box center [768, 169] width 125 height 38
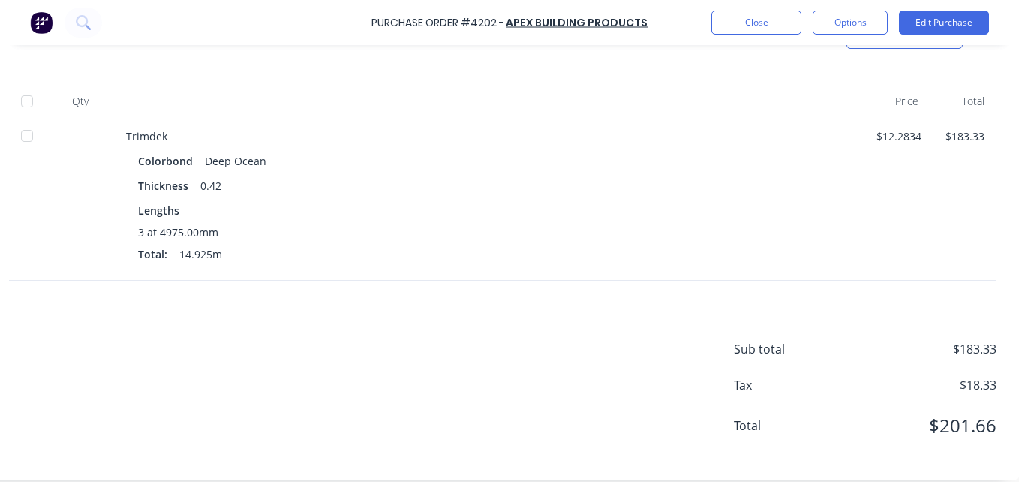
scroll to position [346, 250]
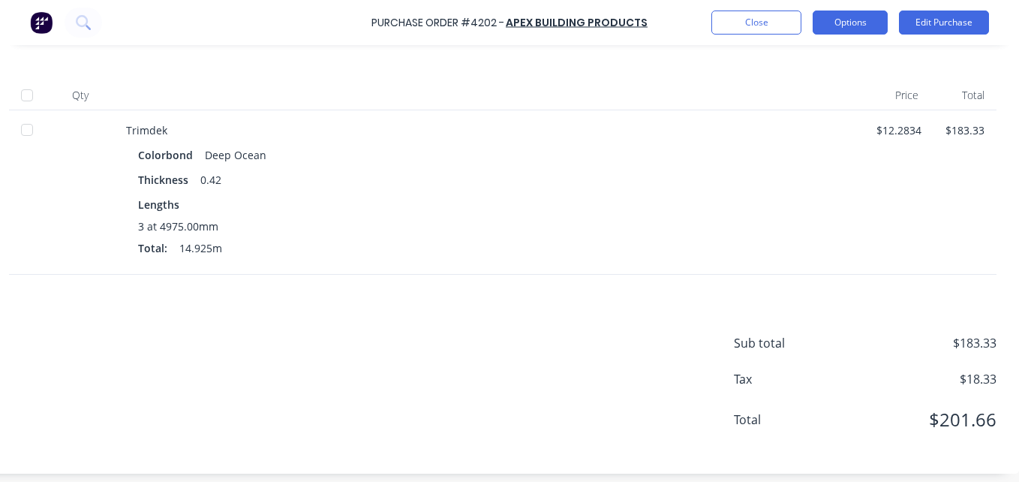
click at [867, 27] on button "Options" at bounding box center [850, 23] width 75 height 24
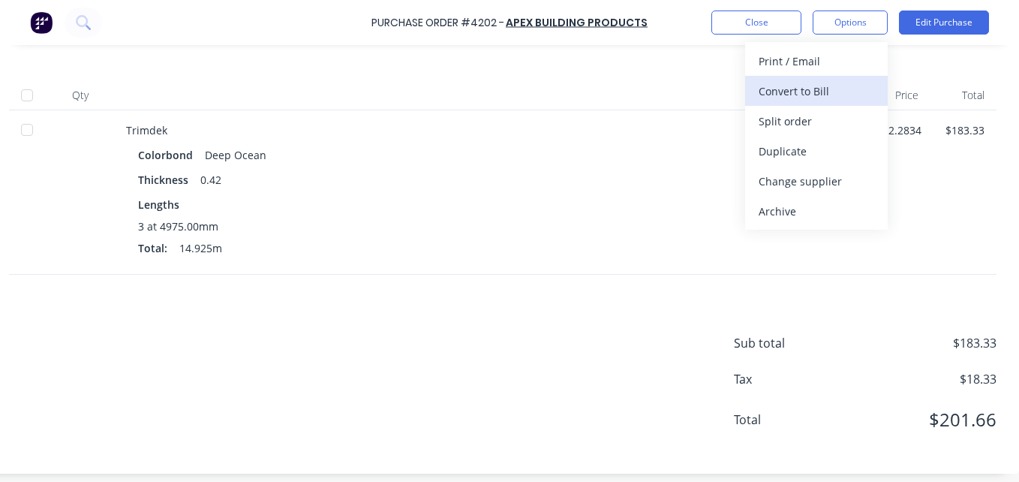
click at [849, 103] on button "Convert to Bill" at bounding box center [816, 91] width 143 height 30
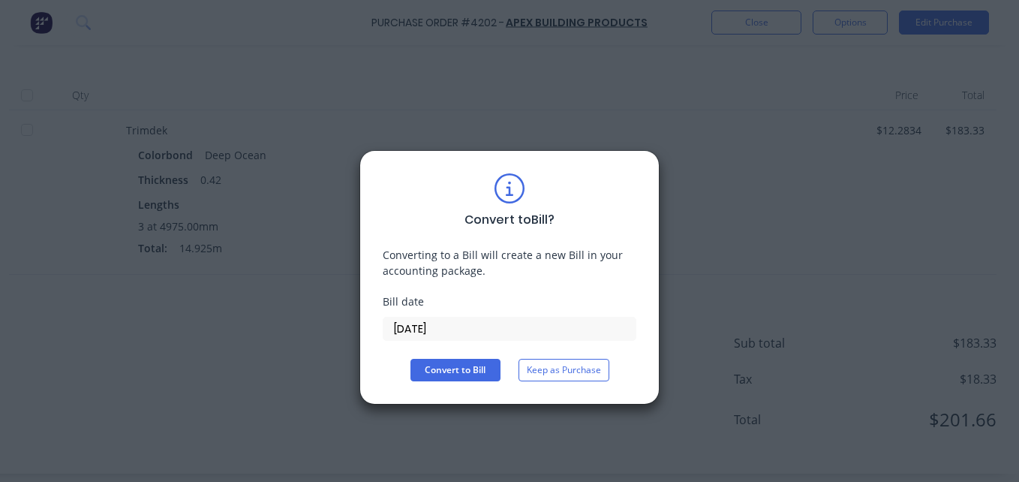
click at [447, 387] on div "Convert to Bill ? Converting to a Bill will create a new Bill in your accountin…" at bounding box center [510, 277] width 300 height 254
click at [432, 370] on button "Convert to Bill" at bounding box center [456, 370] width 90 height 23
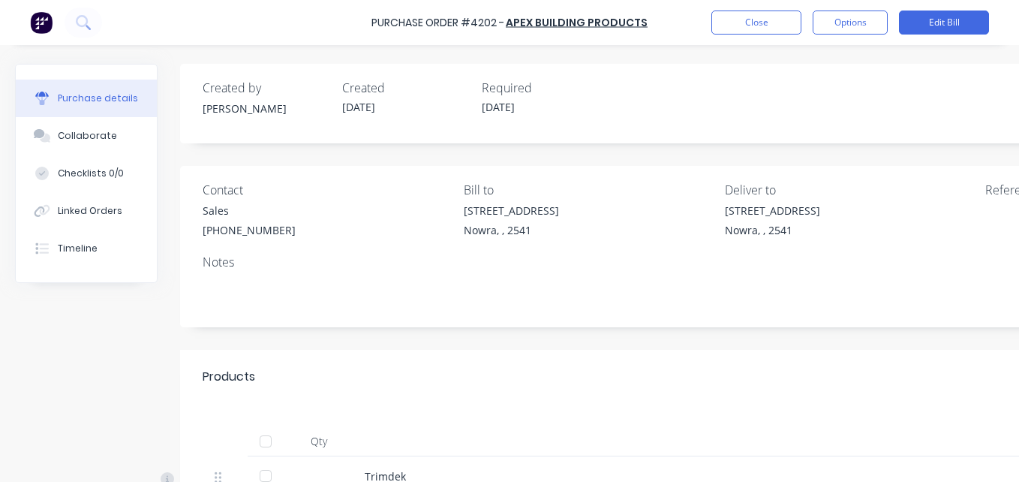
scroll to position [104, 0]
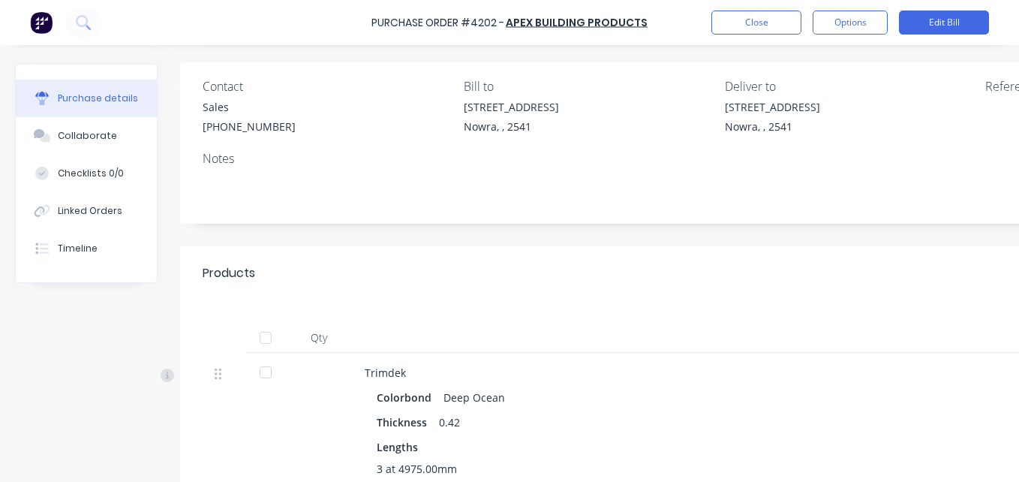
click at [264, 341] on div at bounding box center [266, 338] width 30 height 30
click at [752, 29] on button "Close" at bounding box center [757, 23] width 90 height 24
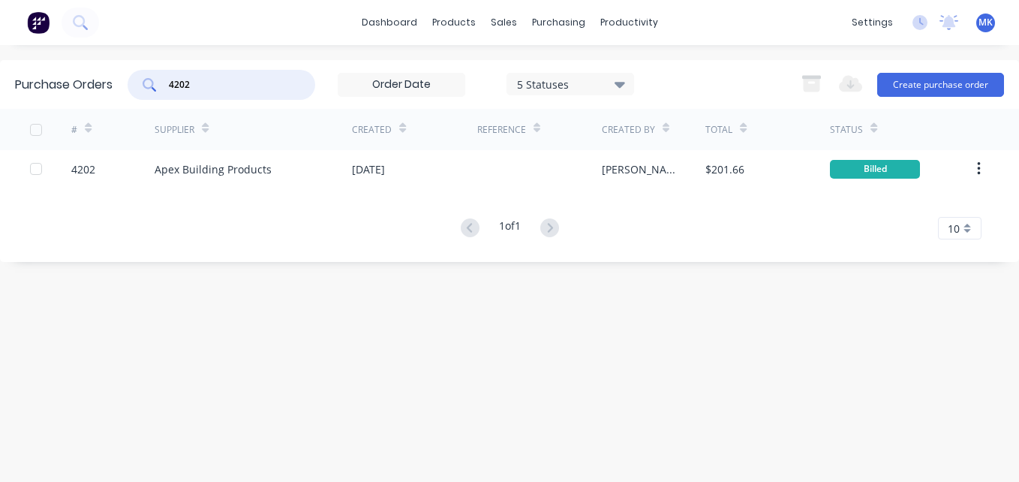
click at [249, 87] on input "4202" at bounding box center [229, 84] width 125 height 15
type input "4184"
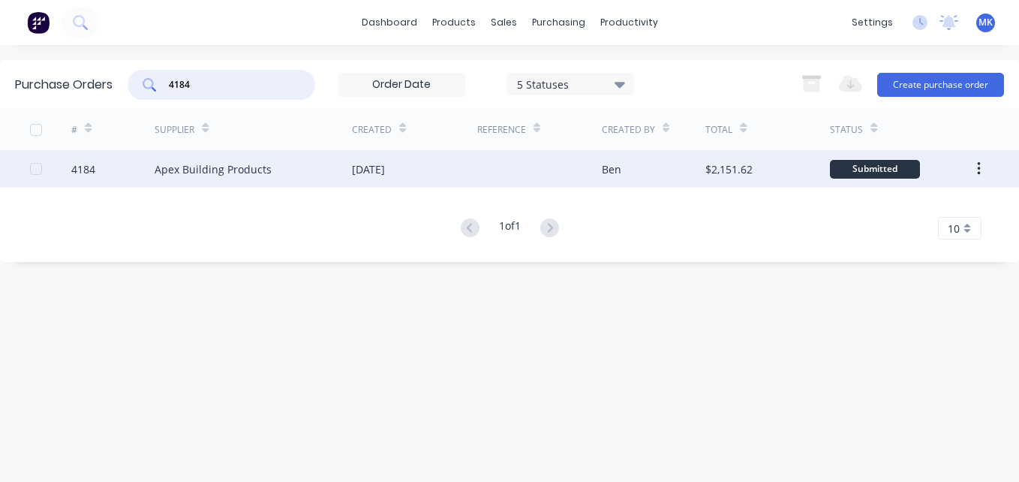
click at [538, 165] on div at bounding box center [539, 169] width 125 height 38
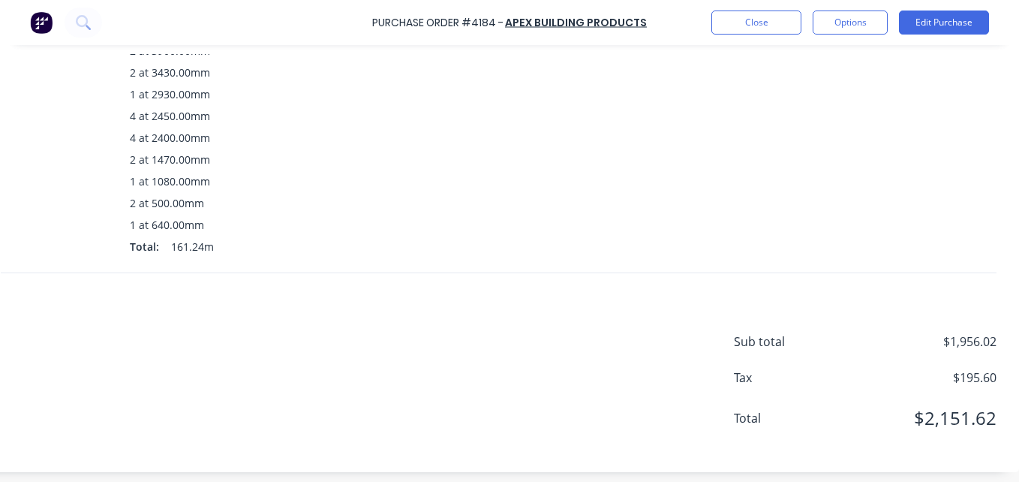
scroll to position [668, 258]
click at [939, 30] on button "Edit Purchase" at bounding box center [944, 23] width 90 height 24
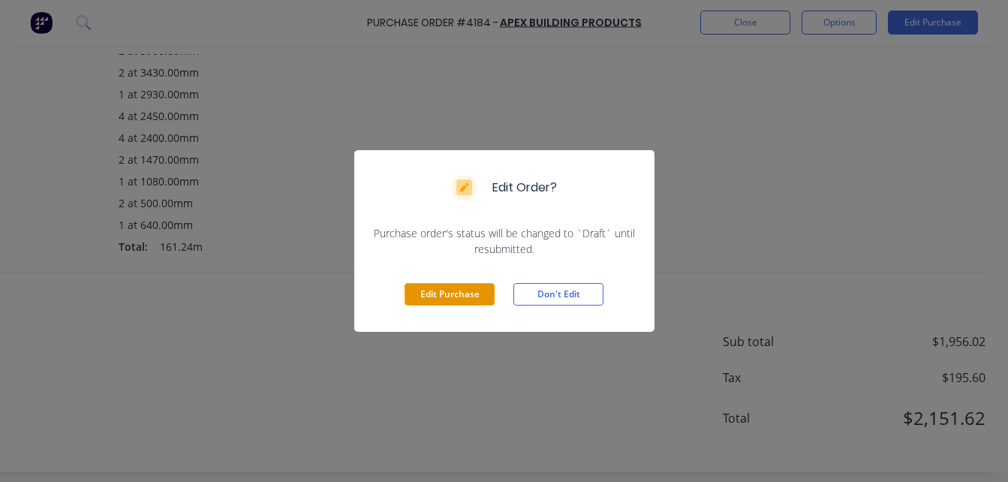
click at [450, 293] on button "Edit Purchase" at bounding box center [450, 294] width 90 height 23
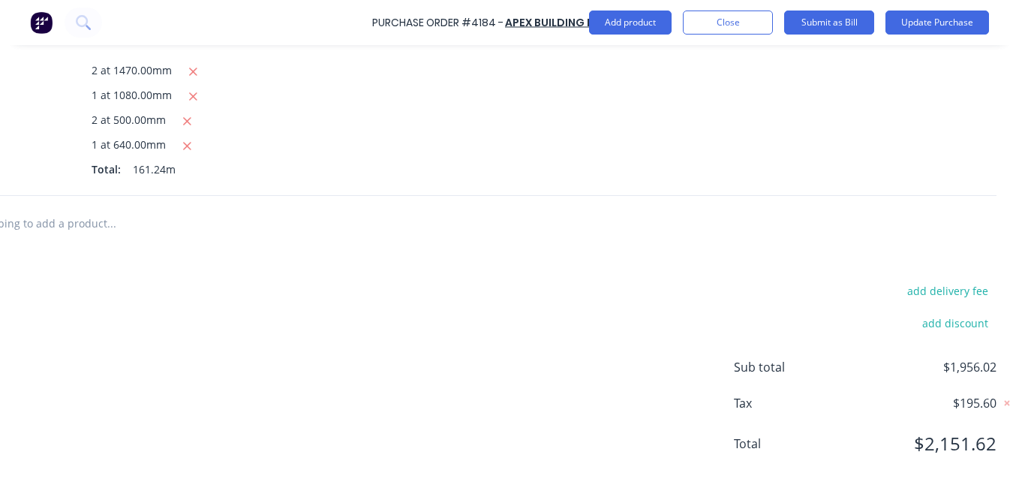
scroll to position [827, 277]
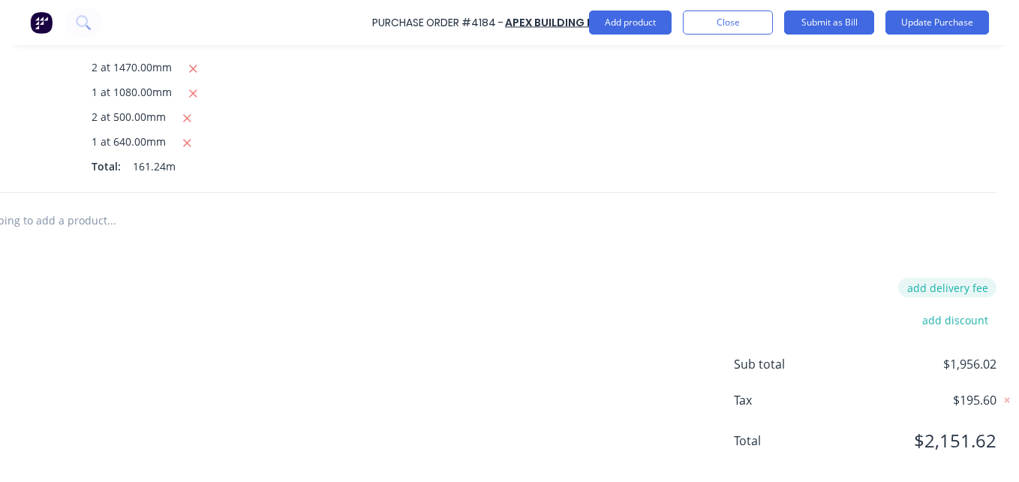
click at [902, 278] on button "add delivery fee" at bounding box center [947, 288] width 98 height 20
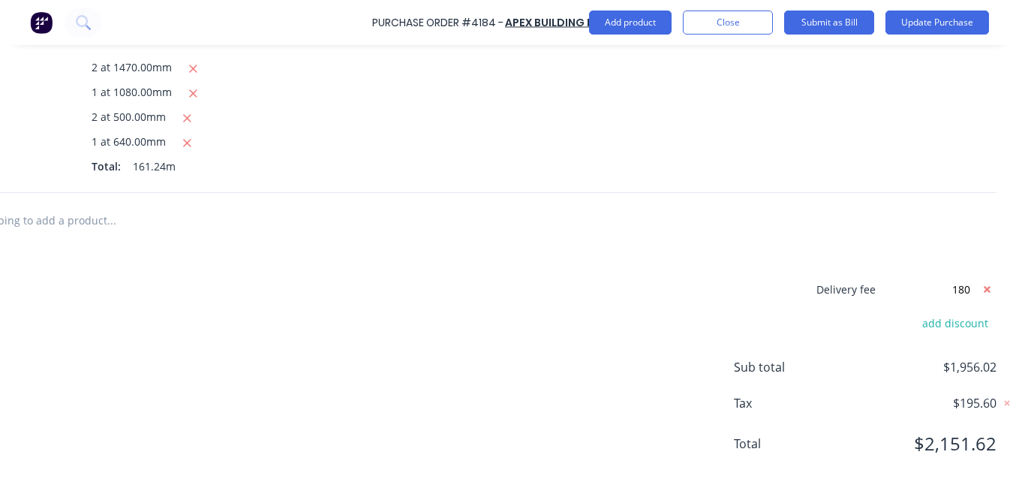
type input "$180.00"
click at [941, 21] on button "Update Purchase" at bounding box center [938, 23] width 104 height 24
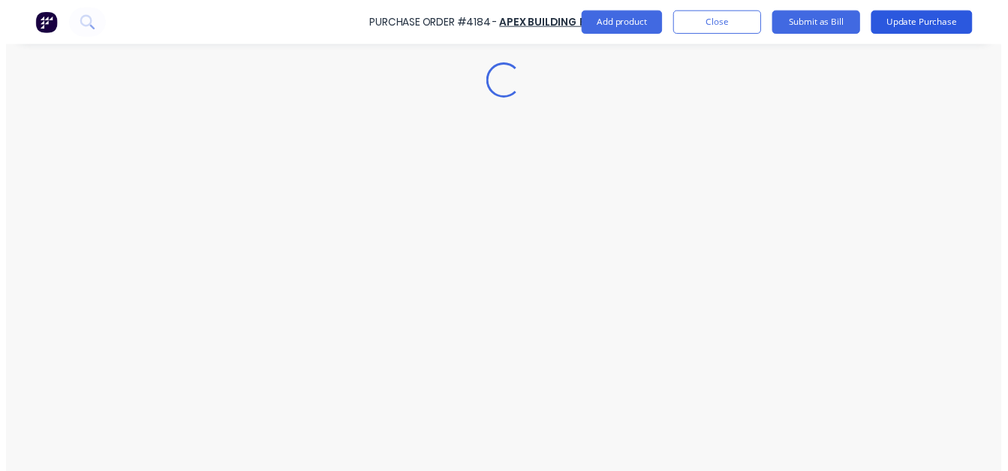
scroll to position [0, 0]
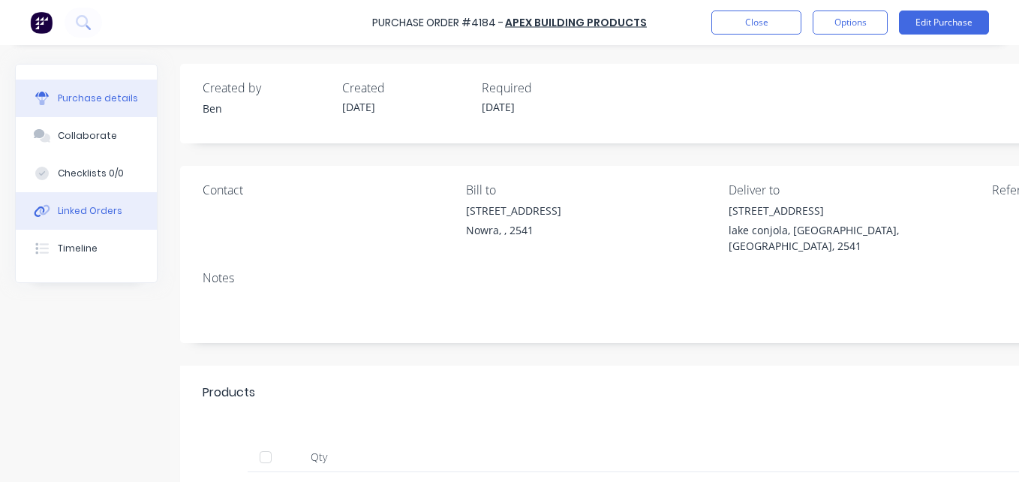
click at [95, 206] on div "Linked Orders" at bounding box center [90, 211] width 65 height 14
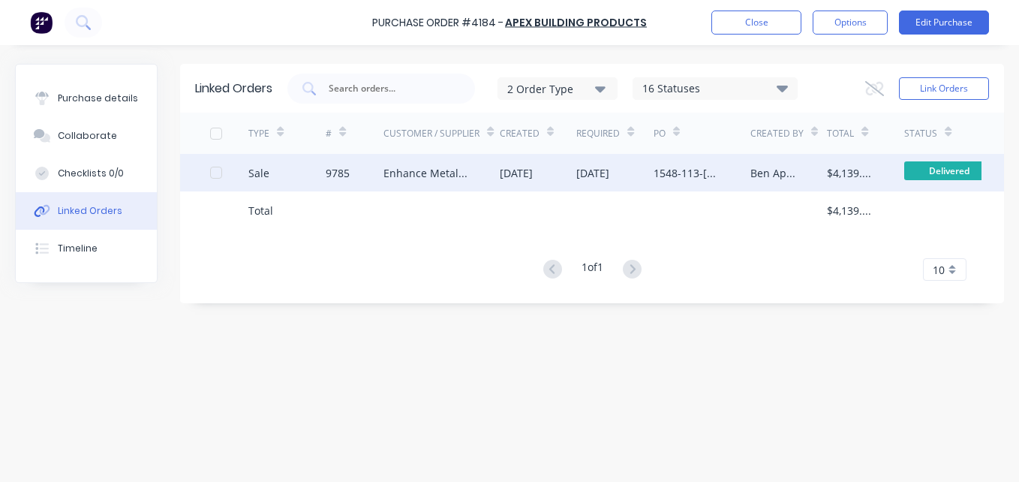
click at [417, 174] on div "Enhance Metal Roofing" at bounding box center [427, 173] width 86 height 16
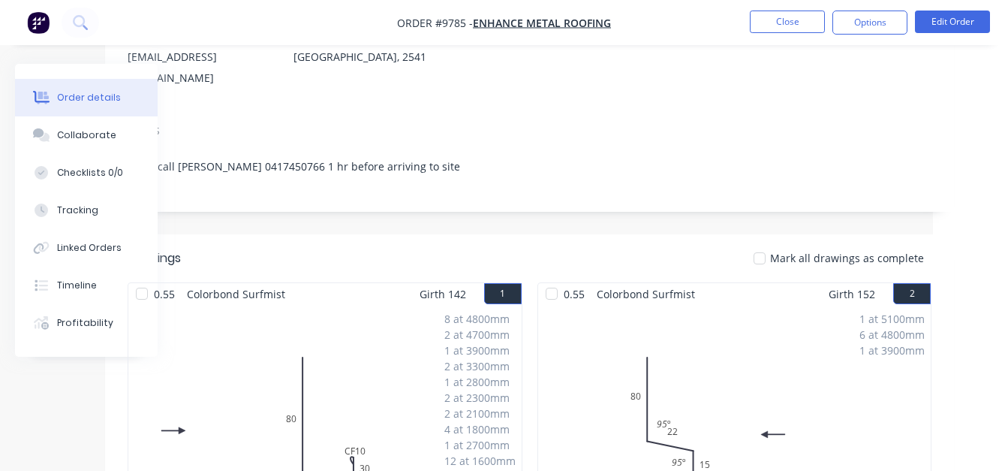
scroll to position [0, 75]
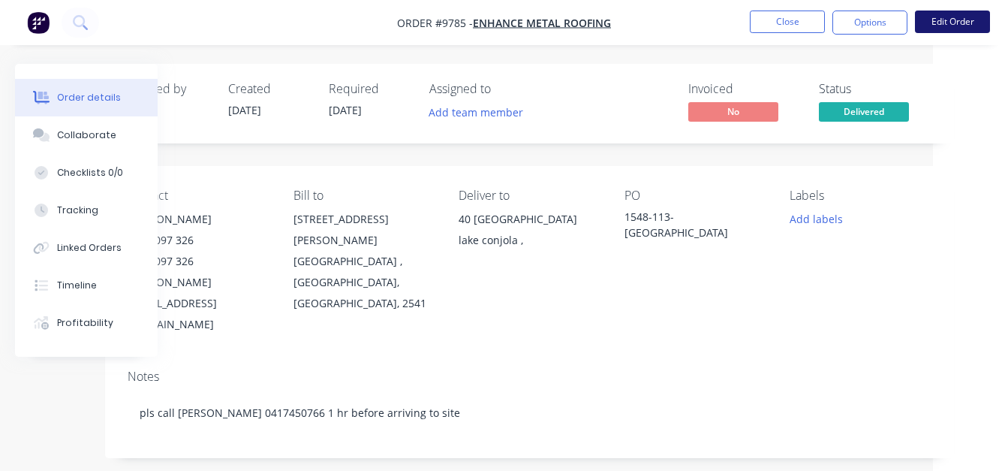
click at [938, 18] on button "Edit Order" at bounding box center [952, 22] width 75 height 23
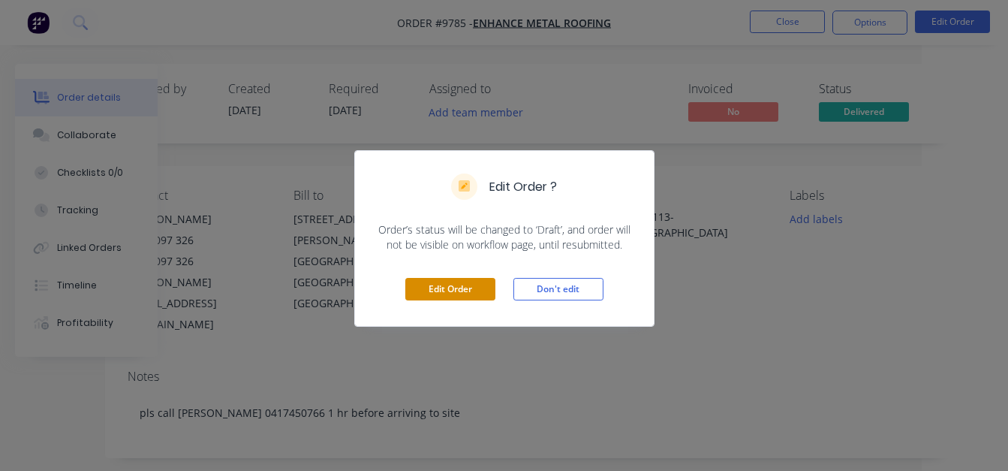
click at [455, 284] on button "Edit Order" at bounding box center [450, 289] width 90 height 23
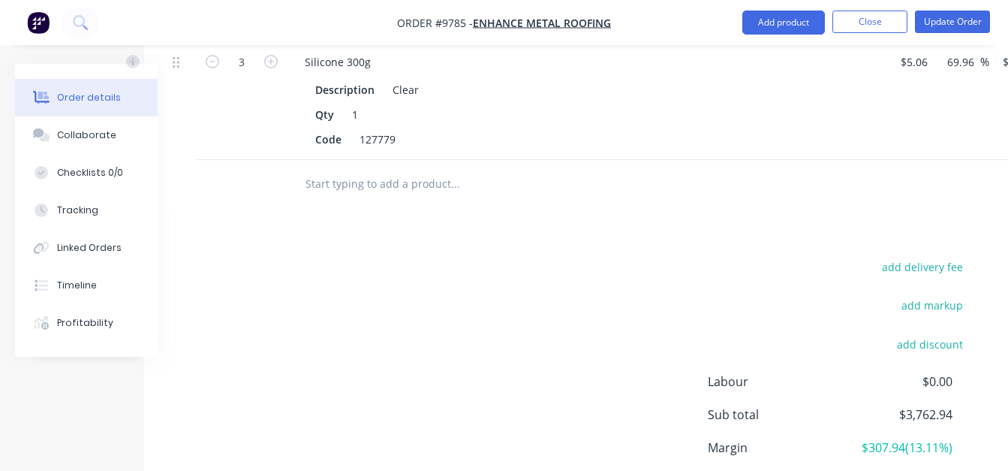
scroll to position [1884, 36]
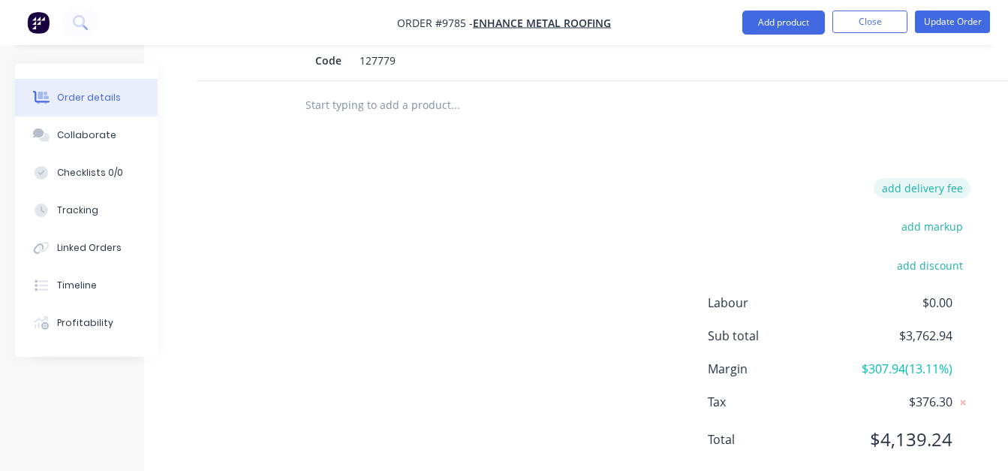
click at [937, 178] on button "add delivery fee" at bounding box center [922, 188] width 97 height 20
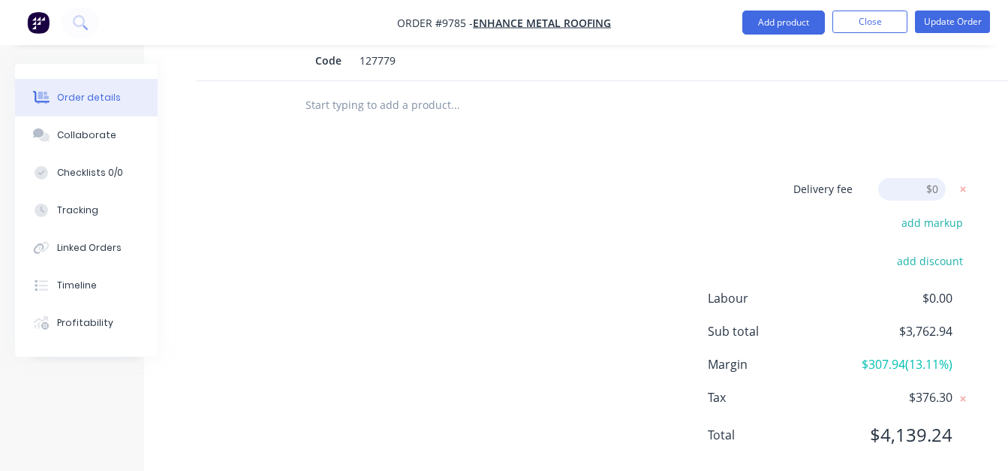
scroll to position [1880, 36]
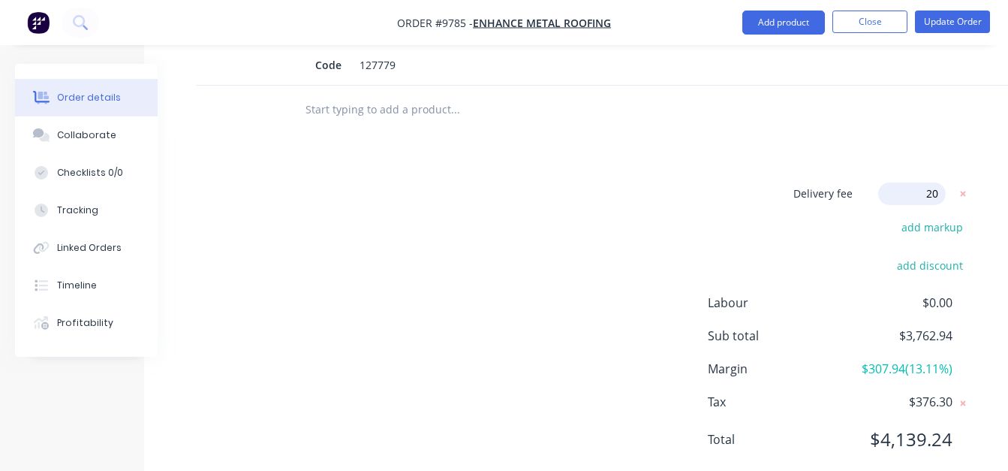
type input "200"
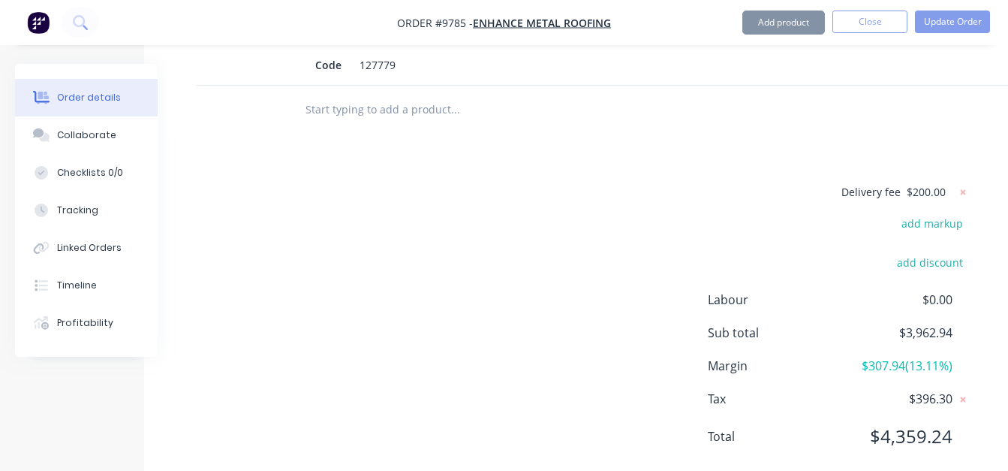
scroll to position [1877, 36]
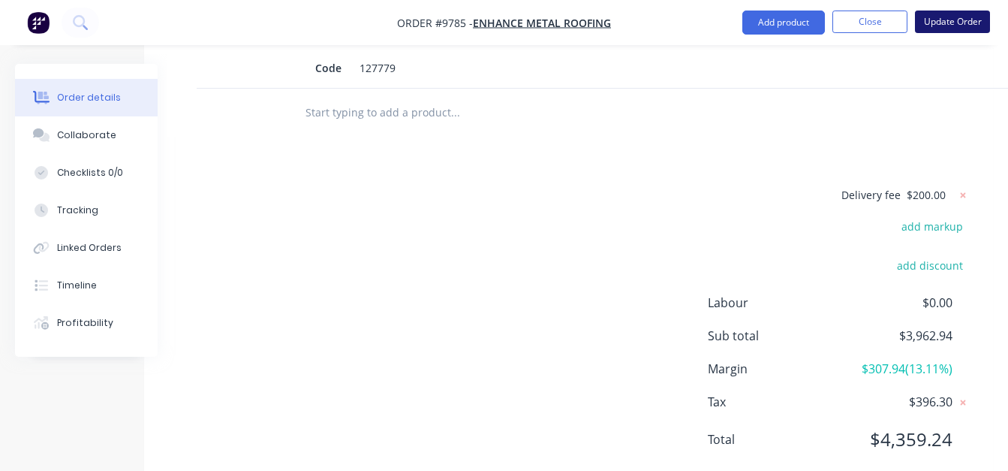
click at [934, 14] on button "Update Order" at bounding box center [952, 22] width 75 height 23
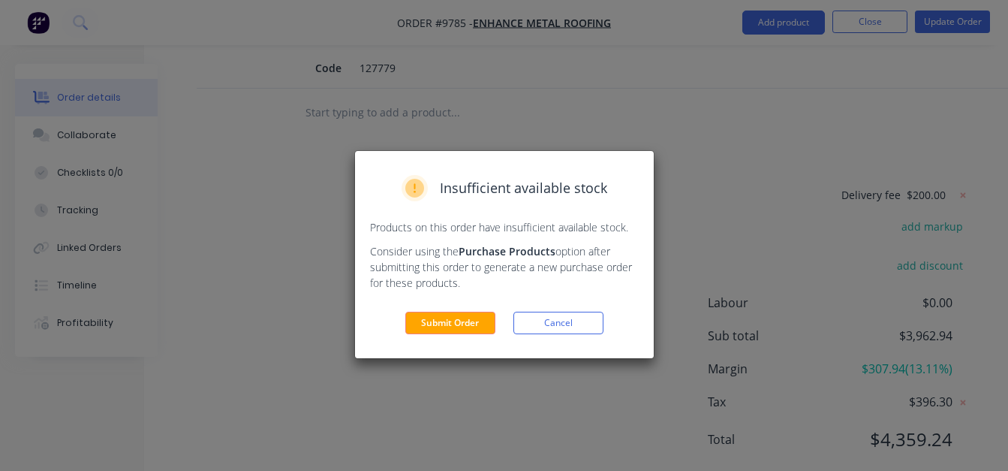
click at [458, 303] on div "Insufficient available stock Products on this order have insufficient available…" at bounding box center [504, 254] width 299 height 207
click at [455, 317] on button "Submit Order" at bounding box center [450, 323] width 90 height 23
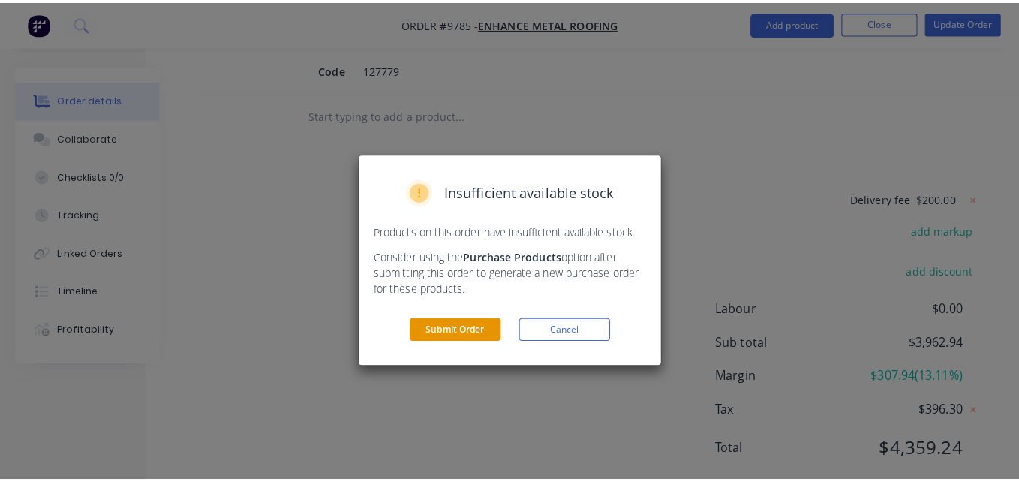
scroll to position [1865, 36]
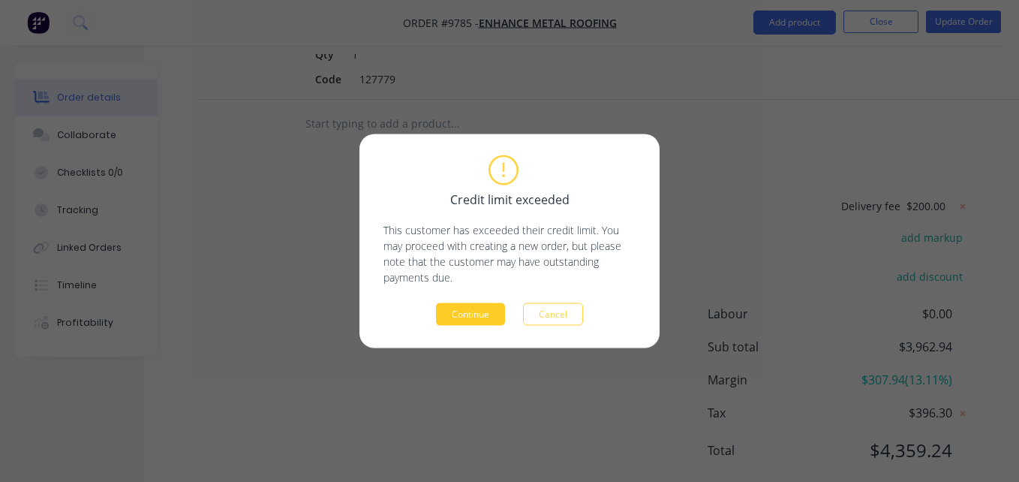
click at [450, 311] on button "Continue" at bounding box center [470, 314] width 69 height 23
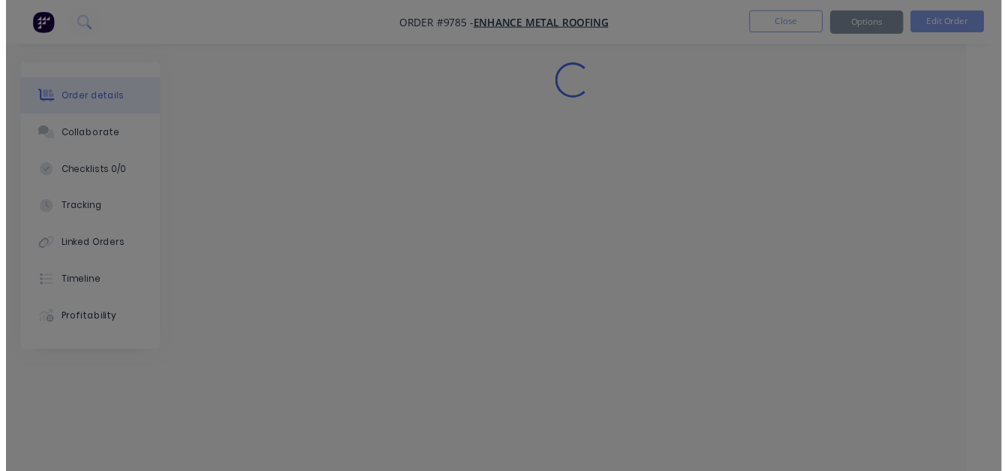
scroll to position [0, 25]
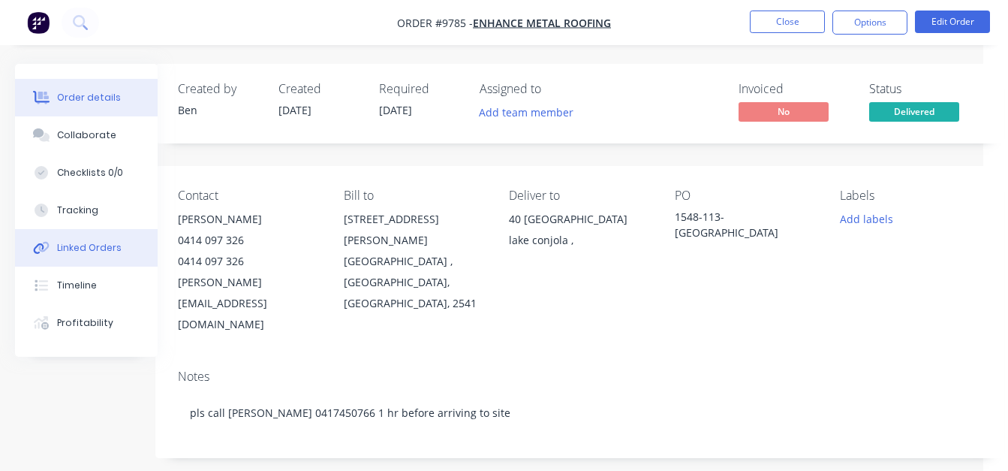
click at [95, 258] on button "Linked Orders" at bounding box center [86, 248] width 143 height 38
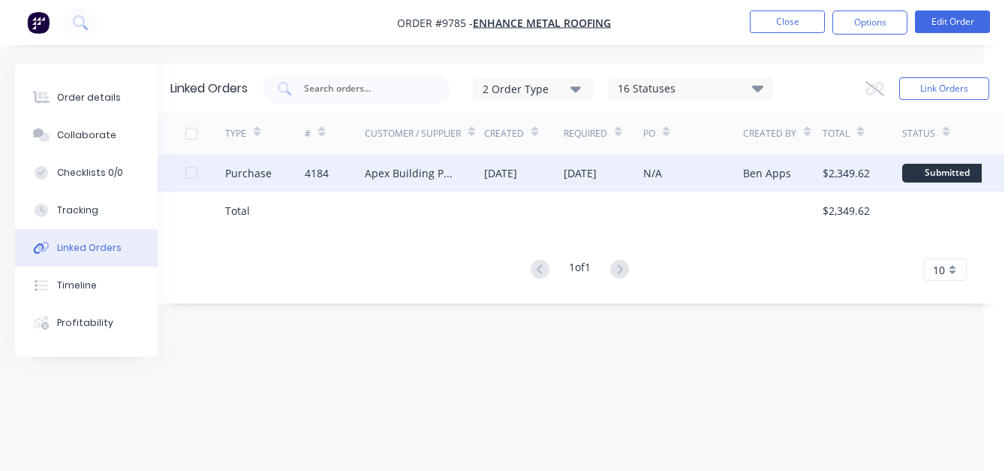
click at [463, 178] on div "Apex Building Products" at bounding box center [424, 173] width 119 height 38
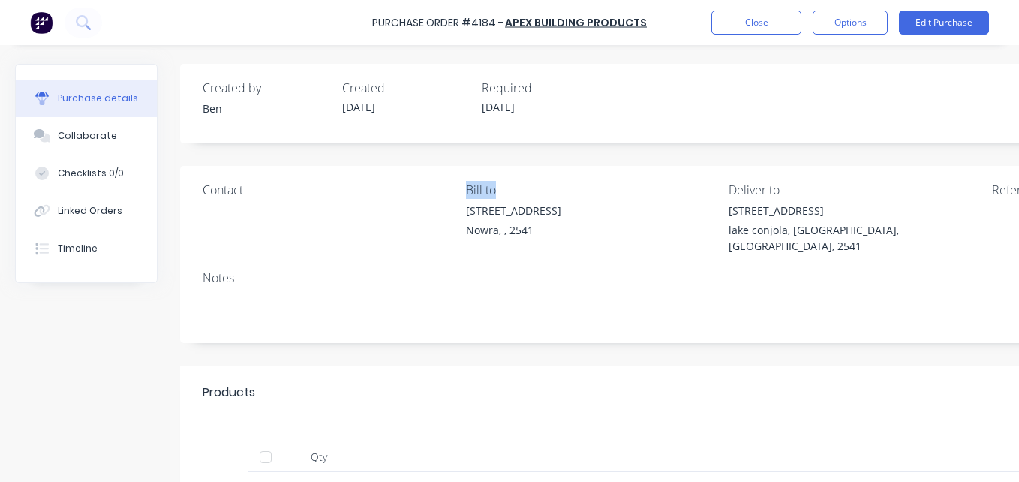
drag, startPoint x: 617, startPoint y: 188, endPoint x: 299, endPoint y: 240, distance: 322.5
click at [299, 240] on div "Contact Bill to [STREET_ADDRESS] Deliver to [STREET_ADDRESS] Reference" at bounding box center [723, 221] width 1041 height 80
click at [260, 445] on div at bounding box center [266, 457] width 30 height 30
click at [857, 29] on button "Options" at bounding box center [850, 23] width 75 height 24
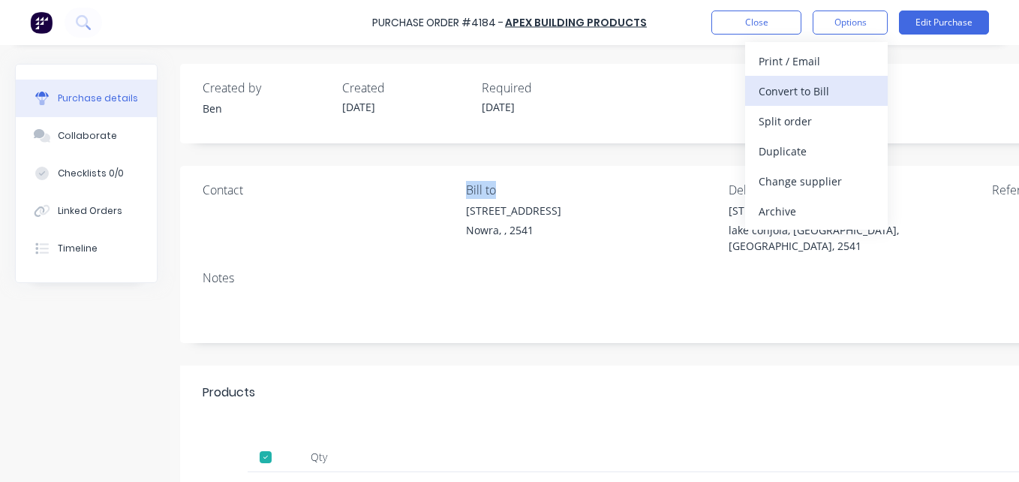
click at [847, 85] on div "Convert to Bill" at bounding box center [817, 91] width 116 height 22
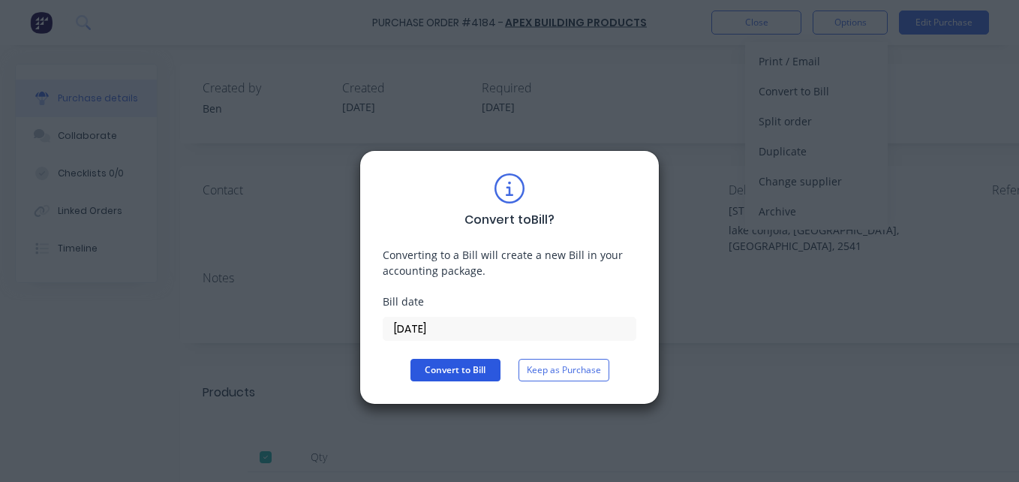
click at [468, 372] on button "Convert to Bill" at bounding box center [456, 370] width 90 height 23
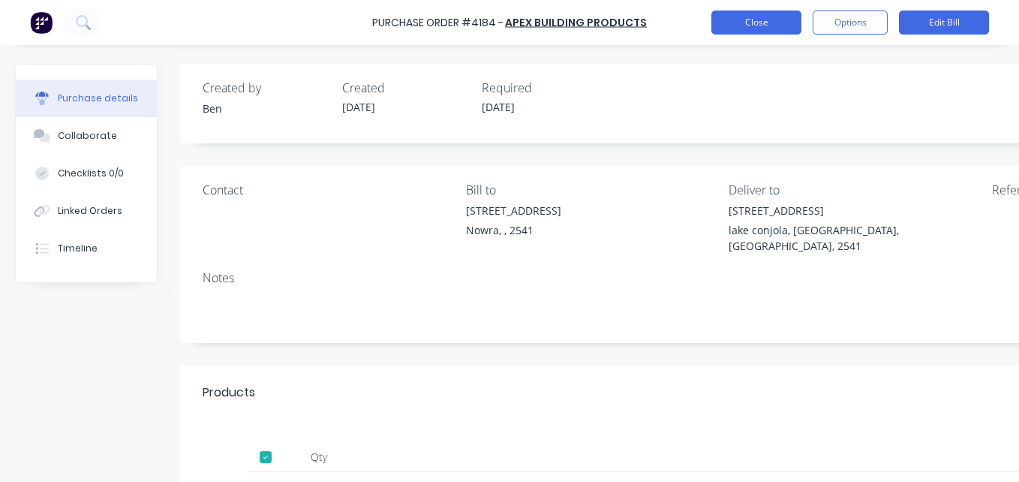
click at [743, 26] on button "Close" at bounding box center [757, 23] width 90 height 24
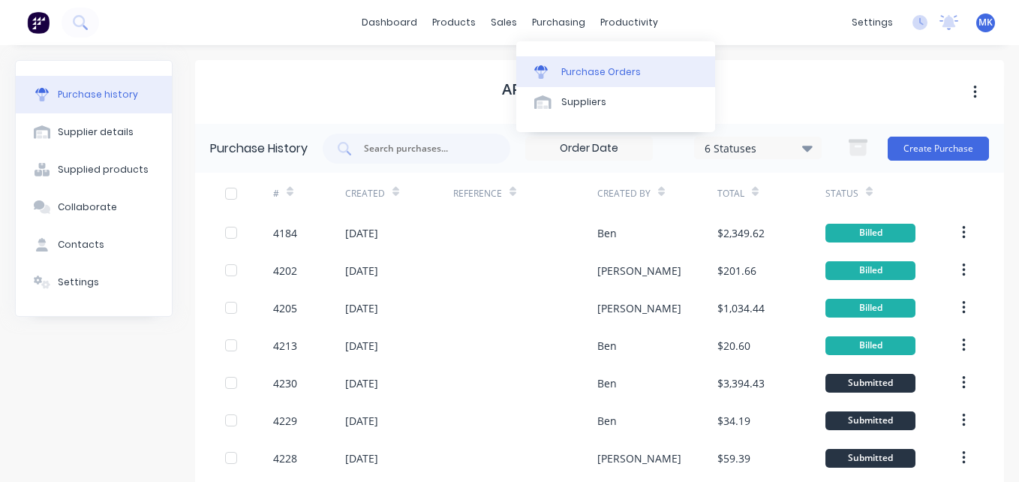
click at [566, 73] on div "Purchase Orders" at bounding box center [601, 72] width 80 height 14
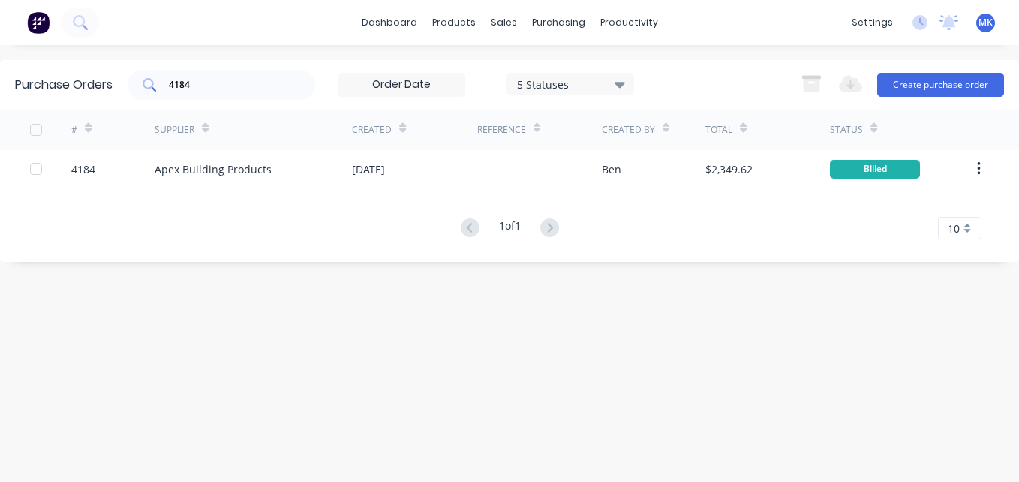
click at [263, 91] on input "4184" at bounding box center [229, 84] width 125 height 15
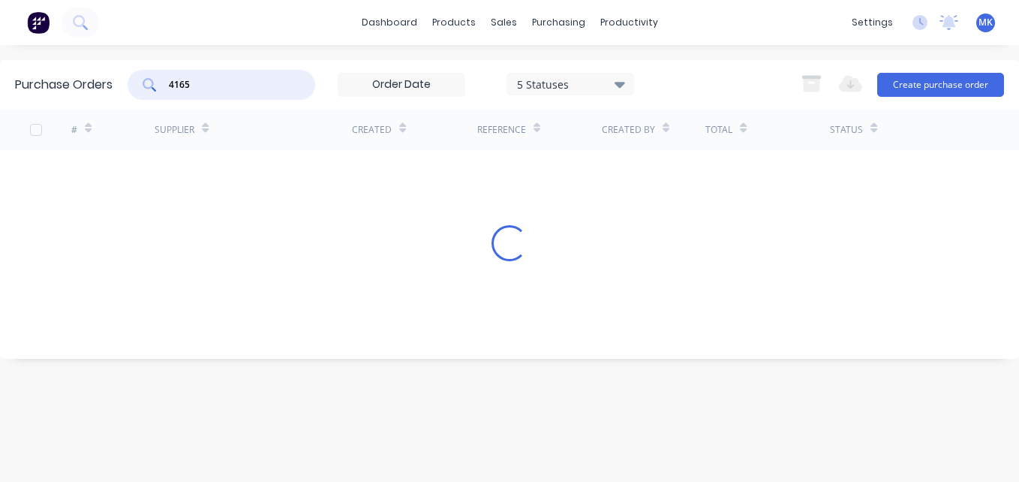
type input "4165"
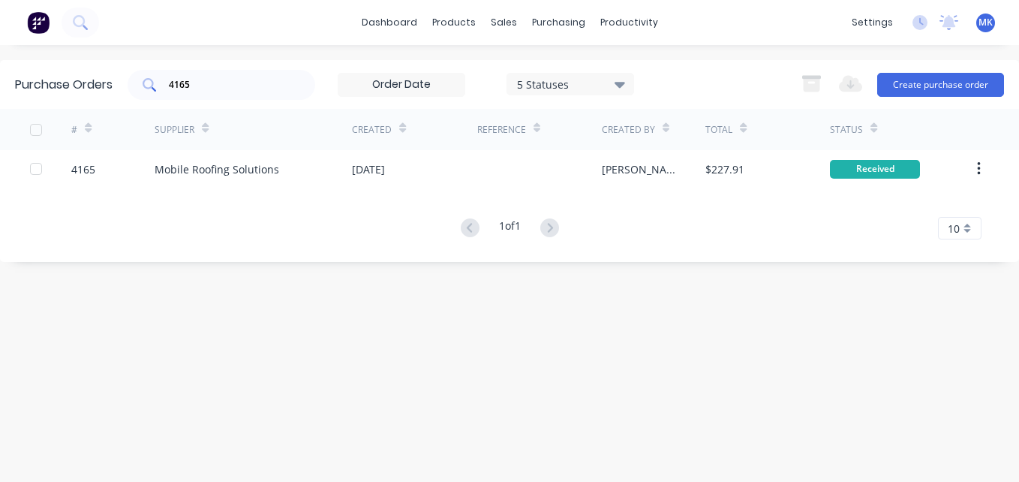
click at [517, 167] on div at bounding box center [539, 169] width 125 height 38
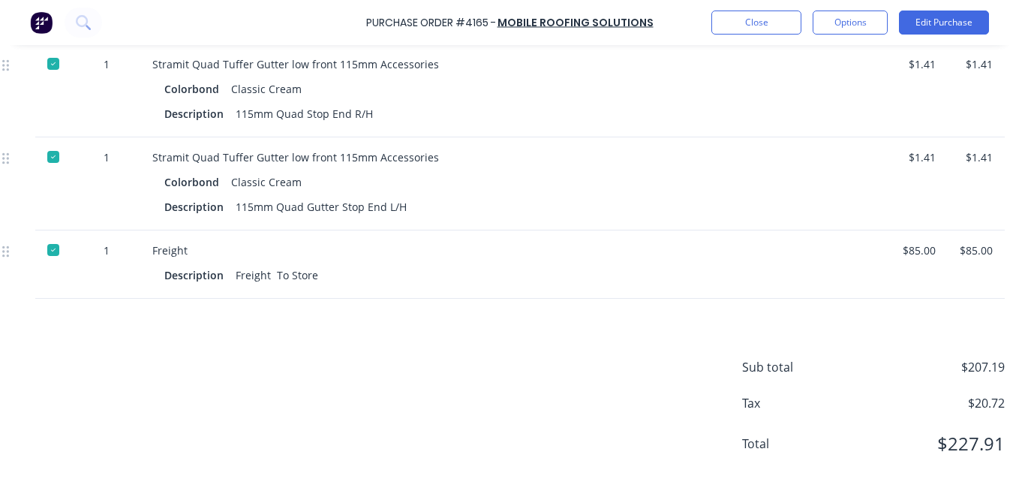
scroll to position [670, 212]
click at [842, 17] on button "Options" at bounding box center [850, 23] width 75 height 24
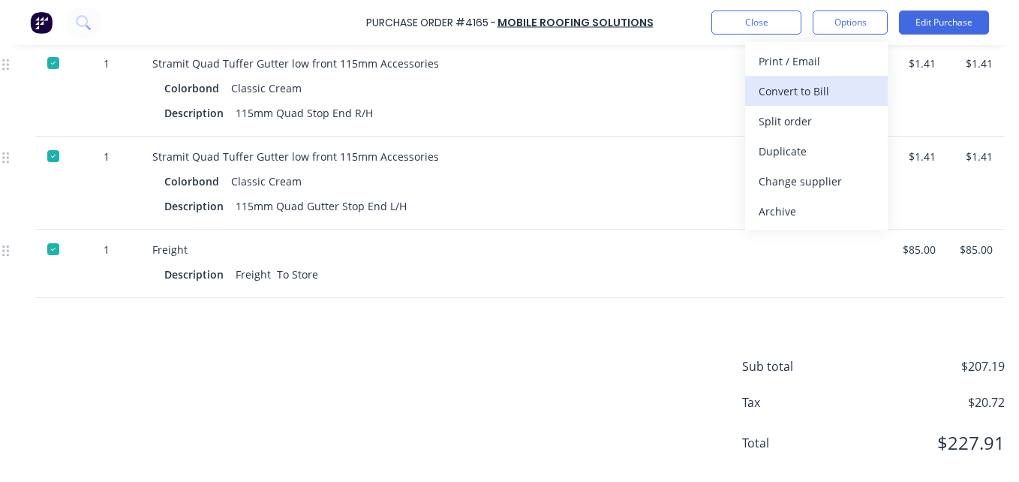
click at [830, 86] on div "Convert to Bill" at bounding box center [817, 91] width 116 height 22
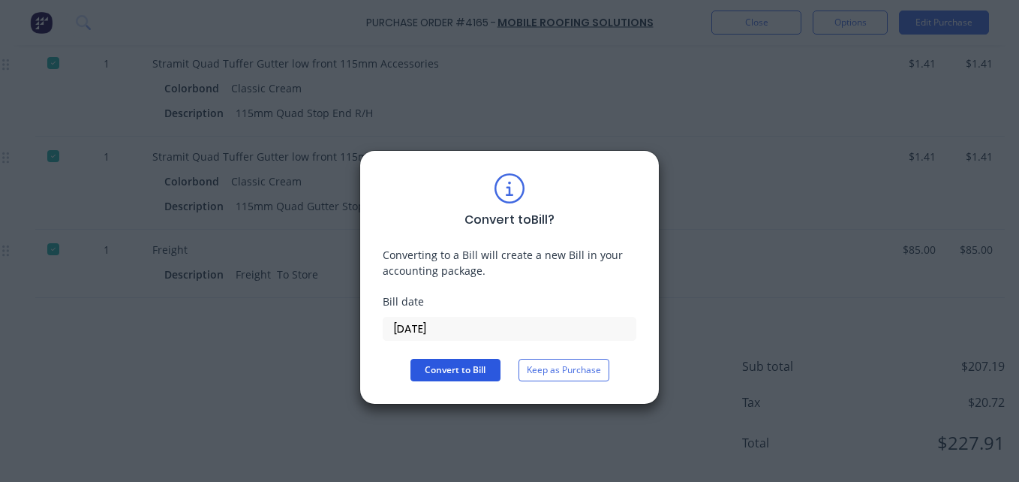
click at [443, 376] on button "Convert to Bill" at bounding box center [456, 370] width 90 height 23
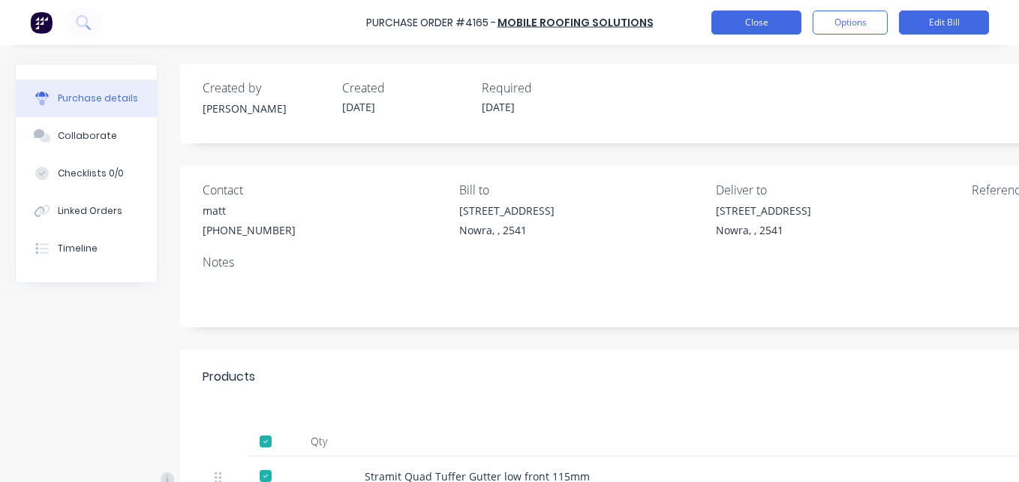
click at [739, 27] on button "Close" at bounding box center [757, 23] width 90 height 24
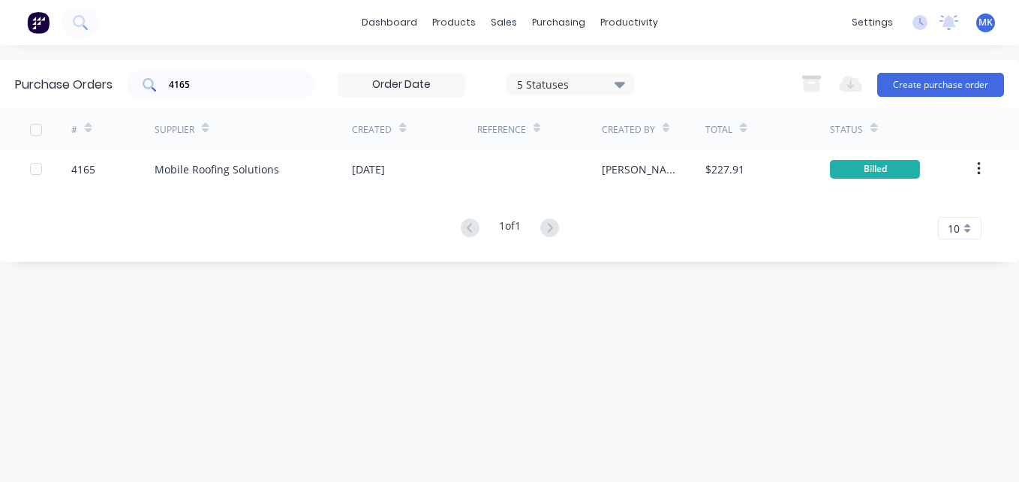
click at [212, 86] on input "4165" at bounding box center [229, 84] width 125 height 15
type input "4155"
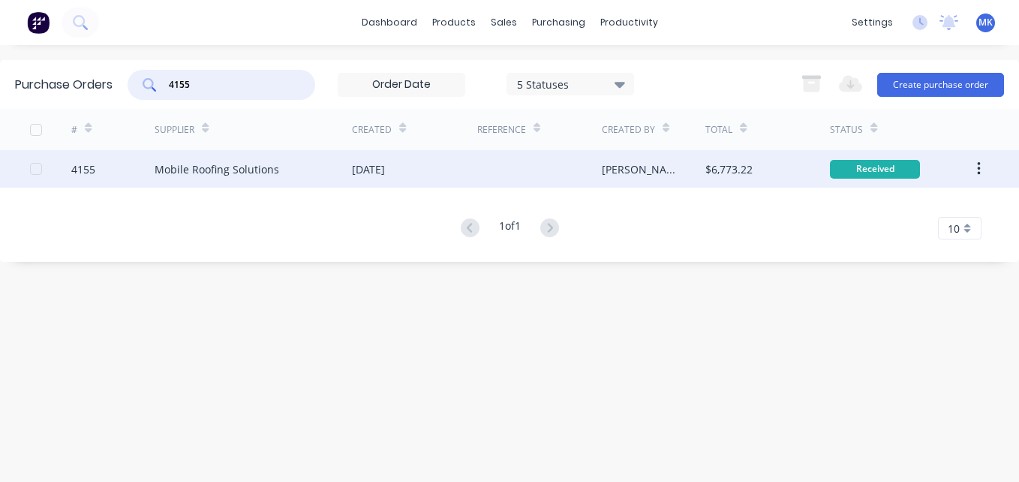
click at [698, 152] on div "[PERSON_NAME]" at bounding box center [654, 169] width 104 height 38
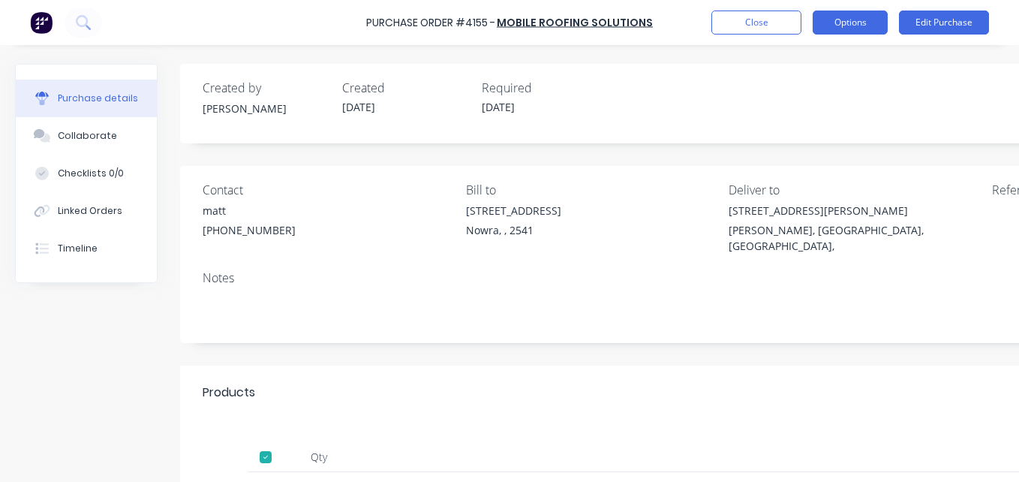
click at [855, 21] on button "Options" at bounding box center [850, 23] width 75 height 24
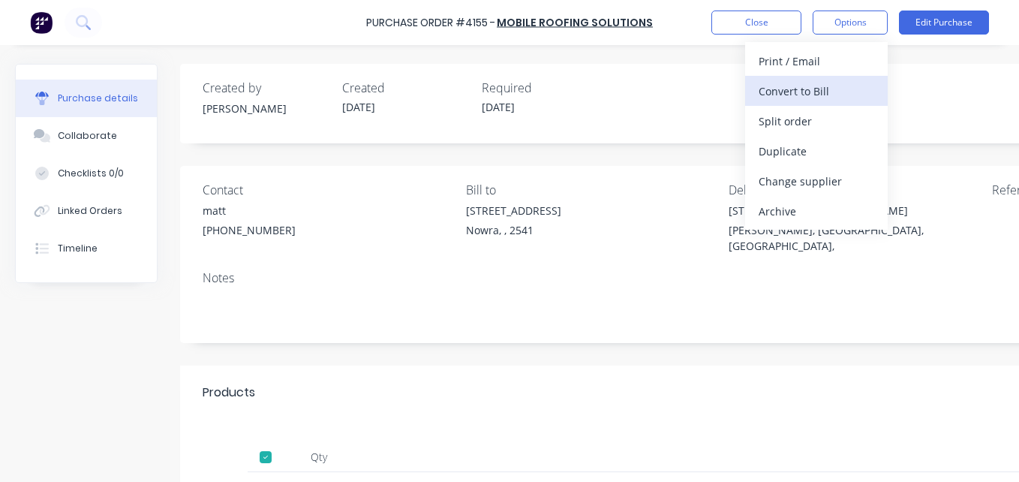
click at [839, 94] on div "Convert to Bill" at bounding box center [817, 91] width 116 height 22
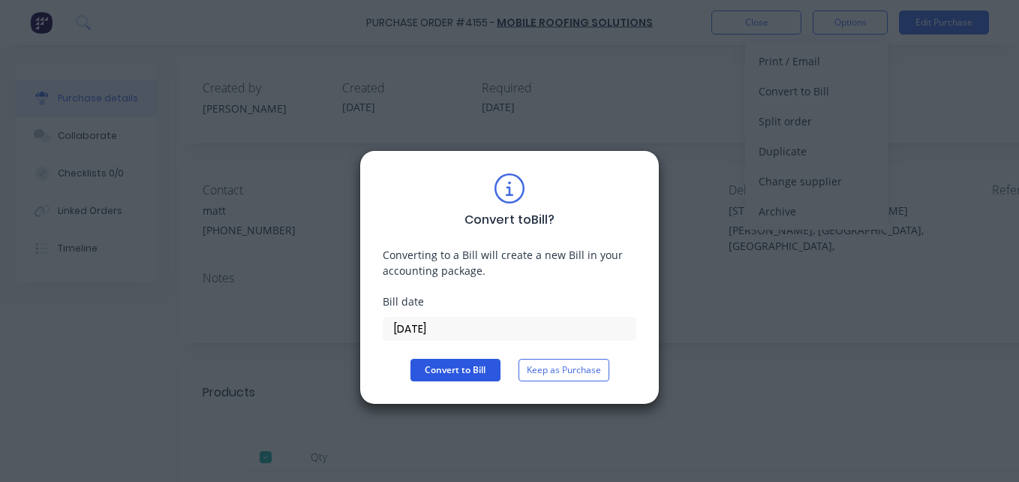
click at [456, 367] on button "Convert to Bill" at bounding box center [456, 370] width 90 height 23
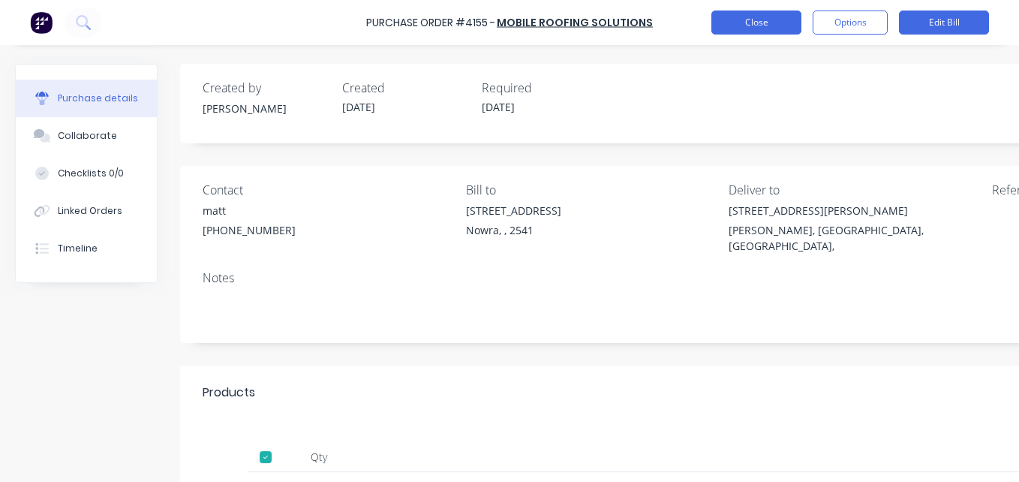
click at [752, 26] on button "Close" at bounding box center [757, 23] width 90 height 24
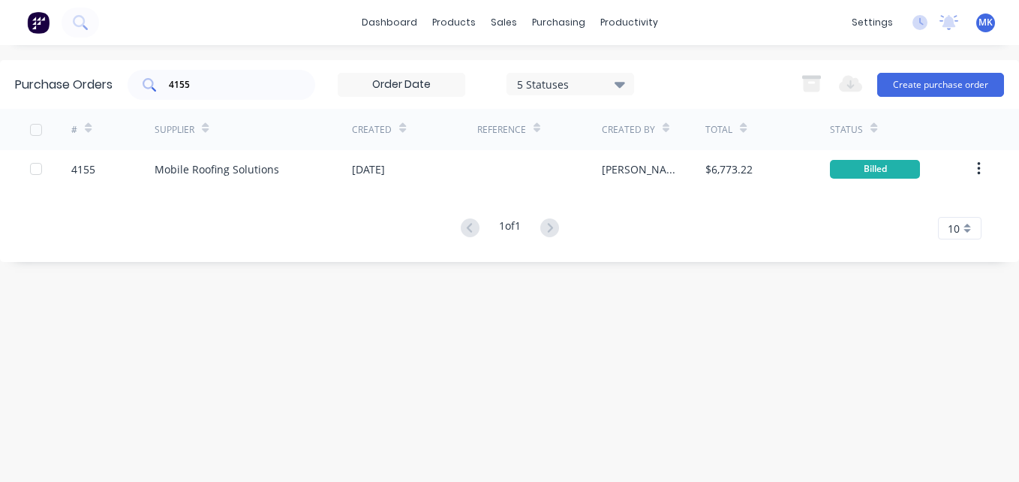
click at [275, 74] on div "4155" at bounding box center [222, 85] width 188 height 30
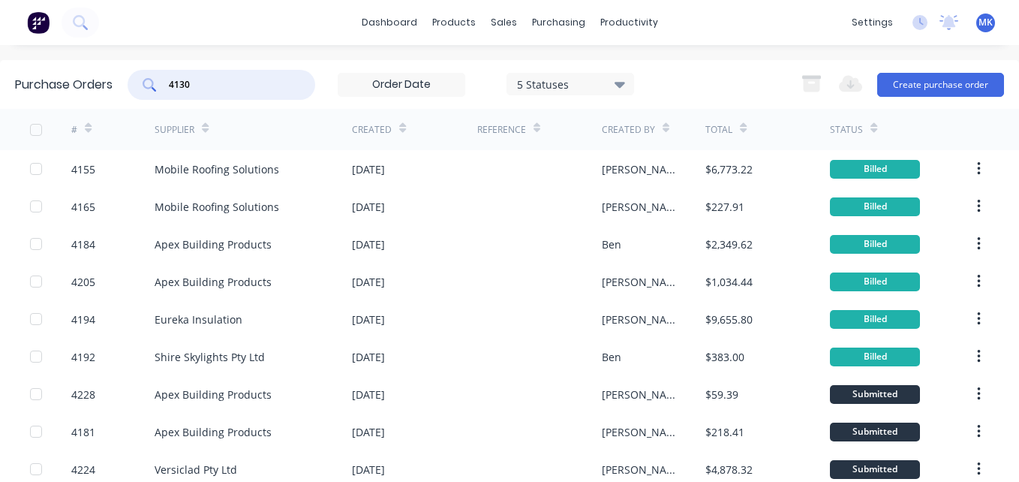
type input "4130"
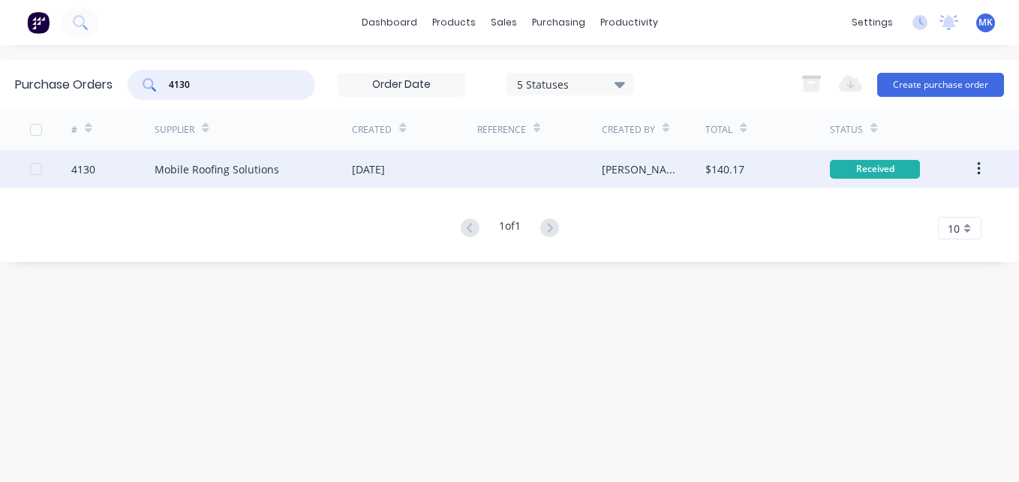
click at [648, 179] on div "[PERSON_NAME]" at bounding box center [654, 169] width 104 height 38
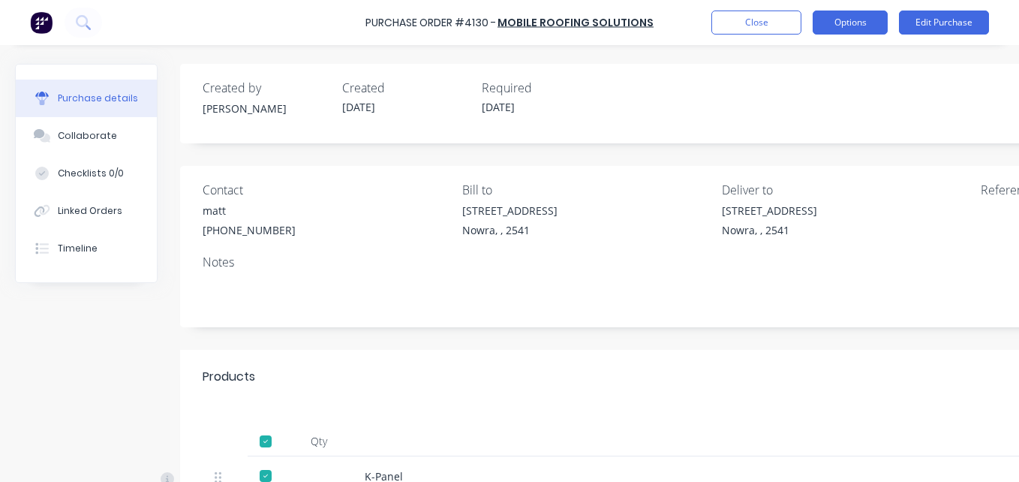
click at [862, 18] on button "Options" at bounding box center [850, 23] width 75 height 24
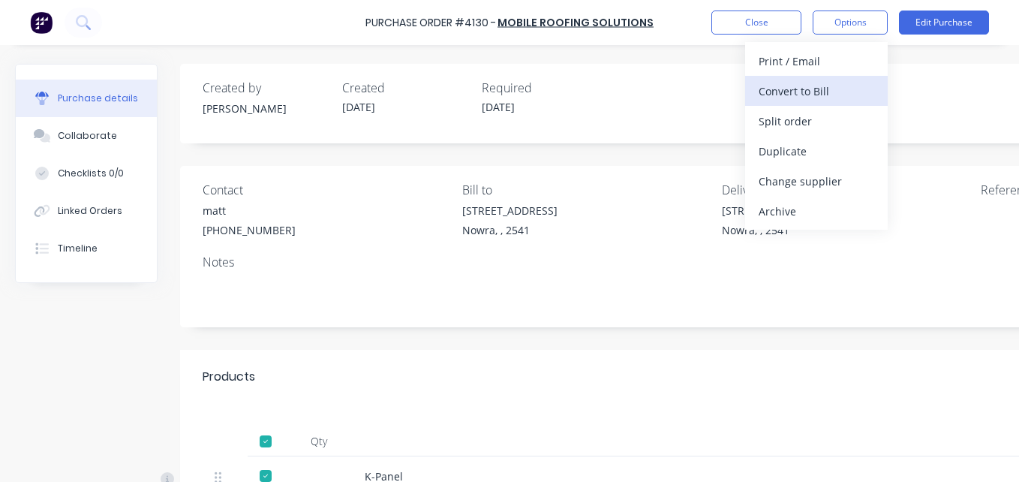
click at [803, 92] on div "Convert to Bill" at bounding box center [817, 91] width 116 height 22
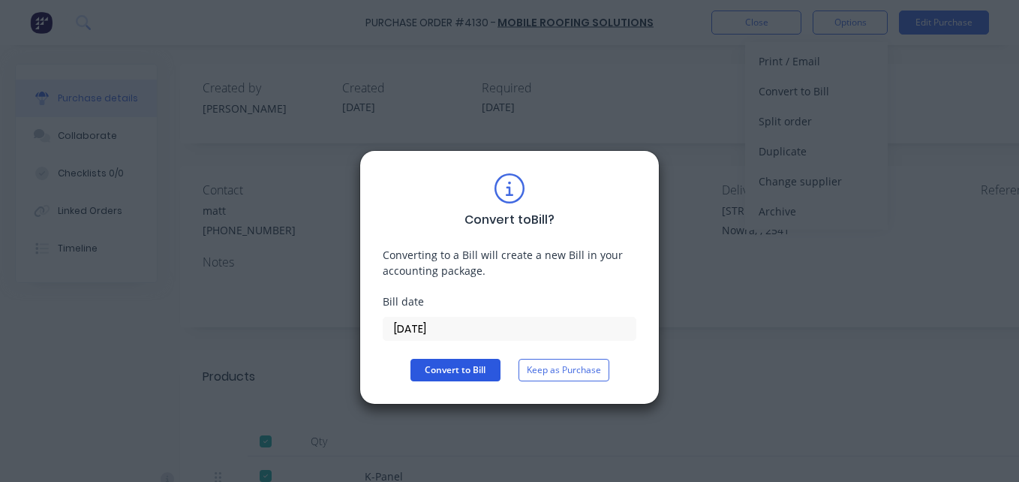
click at [441, 367] on button "Convert to Bill" at bounding box center [456, 370] width 90 height 23
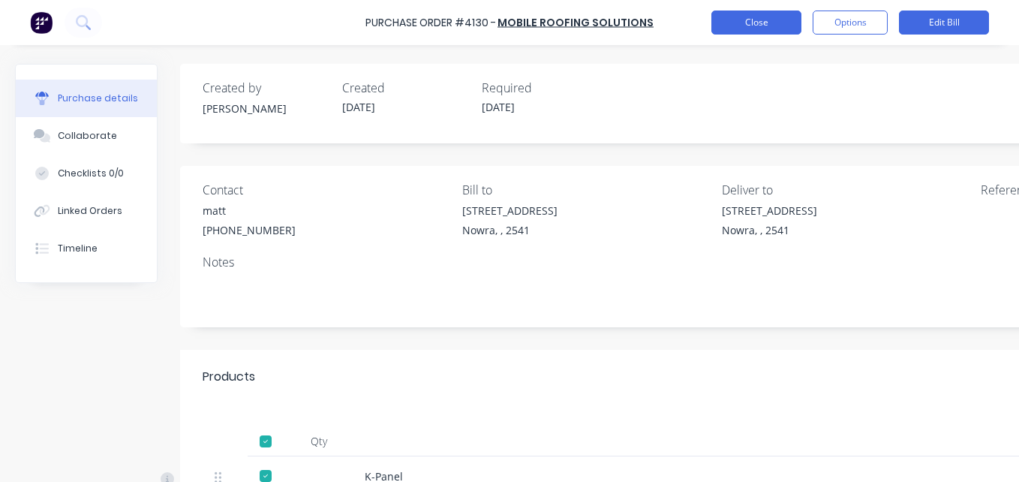
click at [748, 24] on button "Close" at bounding box center [757, 23] width 90 height 24
